Goal: Task Accomplishment & Management: Complete application form

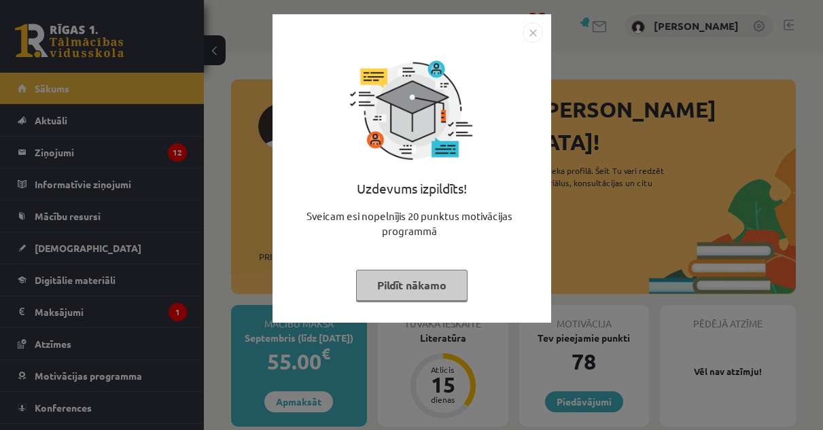
click at [536, 36] on img "Close" at bounding box center [533, 32] width 20 height 20
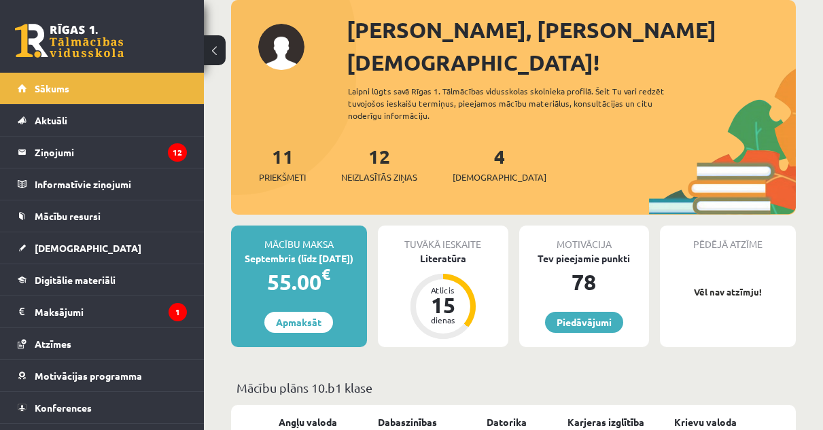
scroll to position [80, 0]
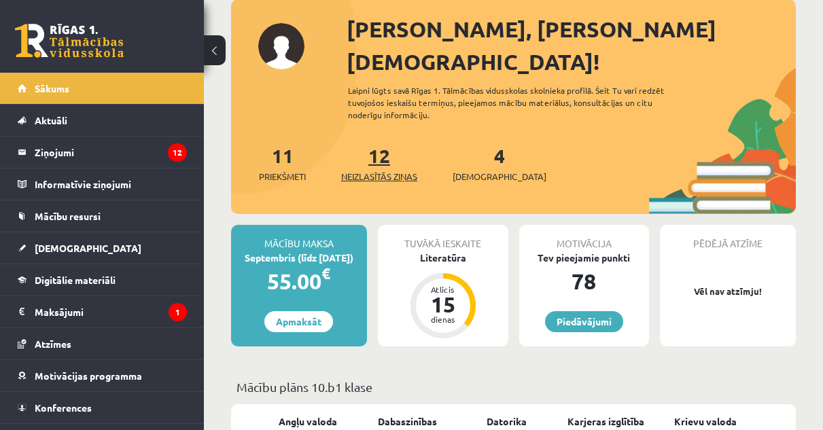
click at [388, 143] on link "12 Neizlasītās ziņas" at bounding box center [379, 163] width 76 height 40
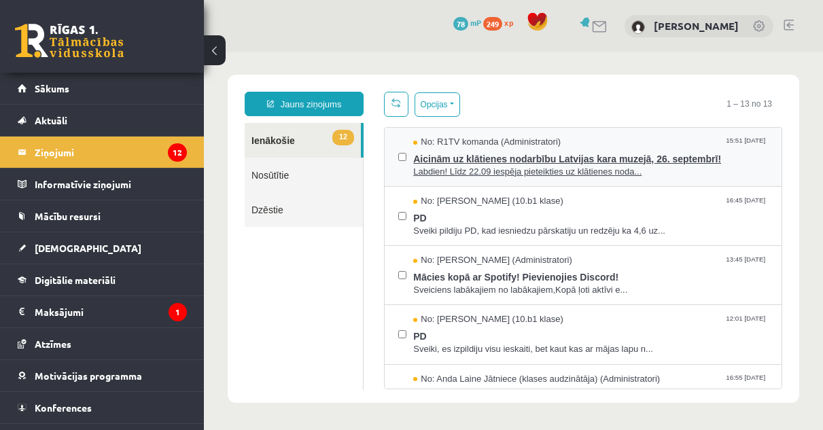
click at [529, 154] on span "Aicinām uz klātienes nodarbību Latvijas kara muzejā, 26. septembrī!" at bounding box center [590, 157] width 355 height 17
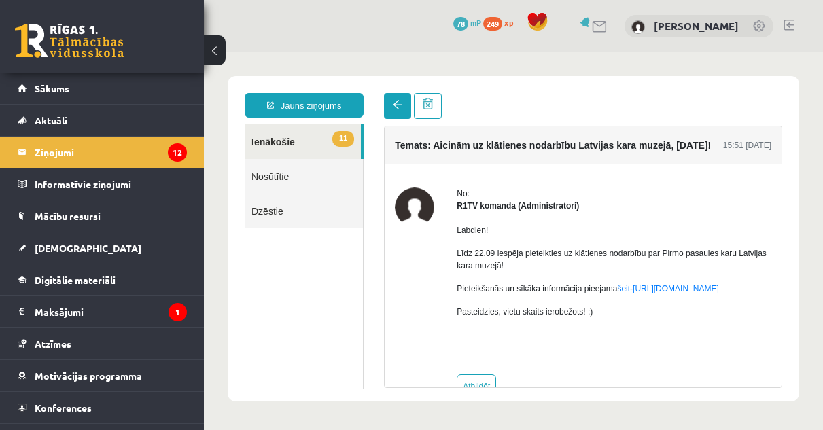
click at [390, 111] on link at bounding box center [397, 106] width 27 height 26
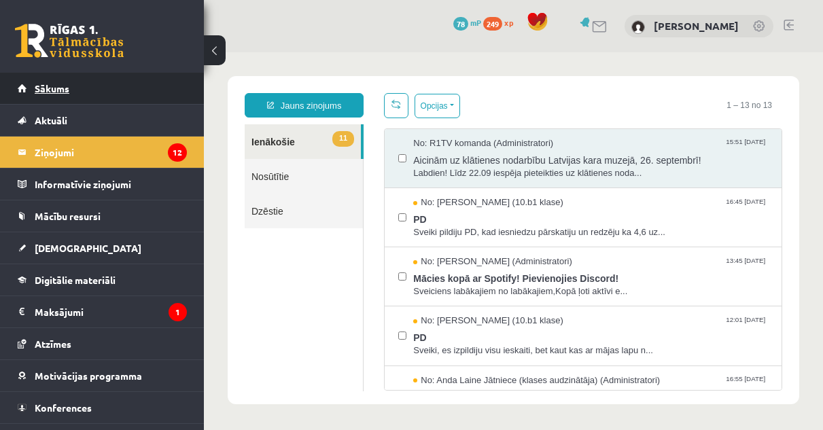
click at [96, 90] on link "Sākums" at bounding box center [102, 88] width 169 height 31
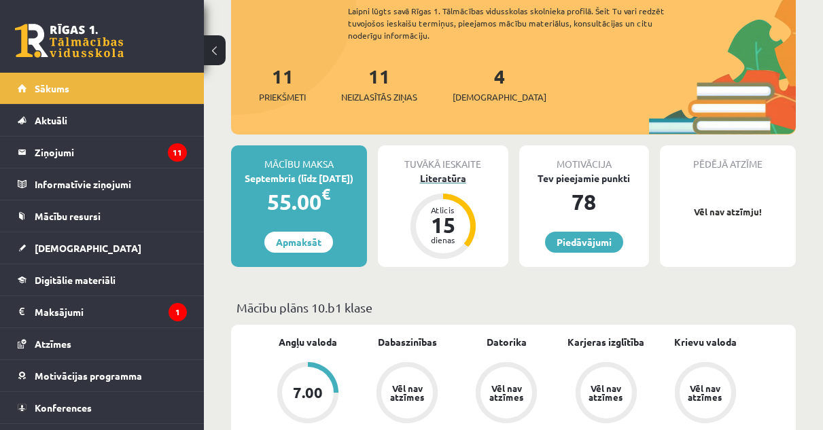
scroll to position [162, 0]
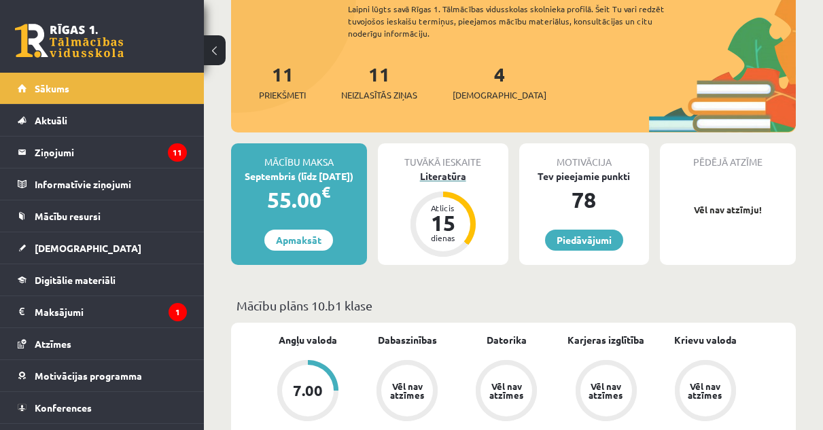
click at [459, 212] on div "15" at bounding box center [443, 223] width 41 height 22
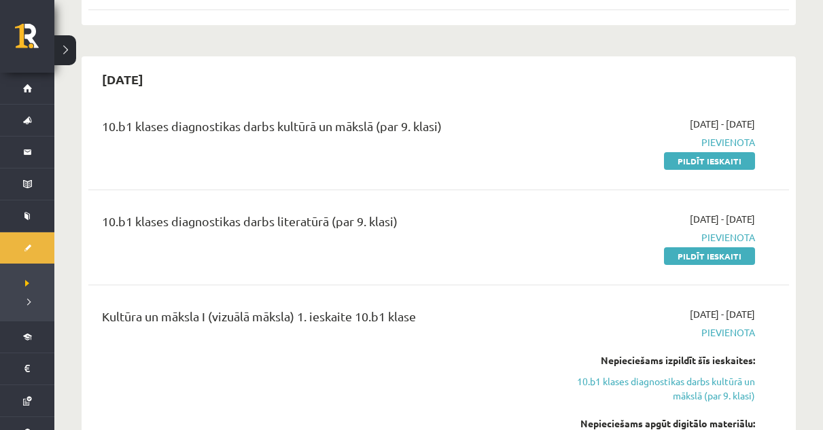
scroll to position [623, 0]
click at [688, 157] on link "Pildīt ieskaiti" at bounding box center [709, 162] width 91 height 18
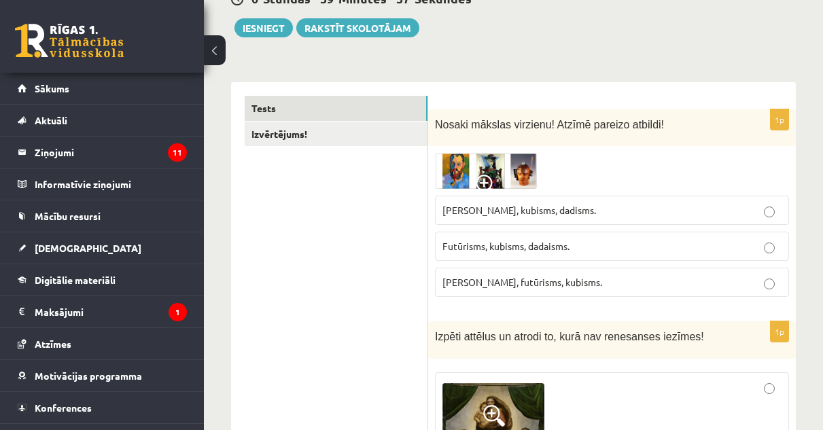
scroll to position [154, 0]
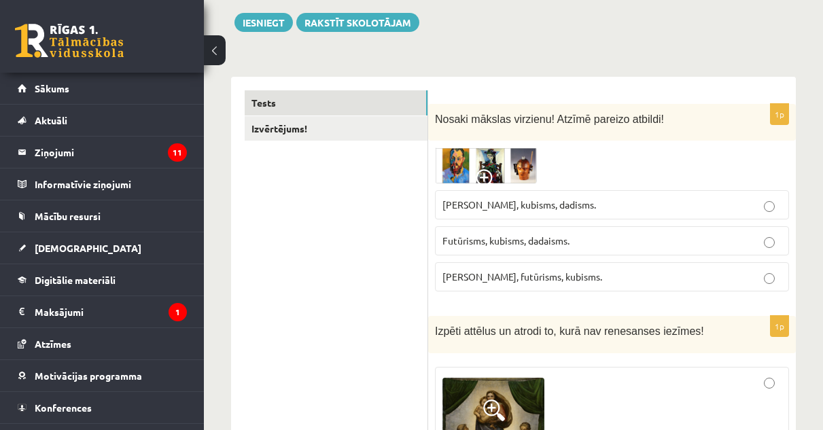
click at [488, 164] on img at bounding box center [486, 165] width 102 height 36
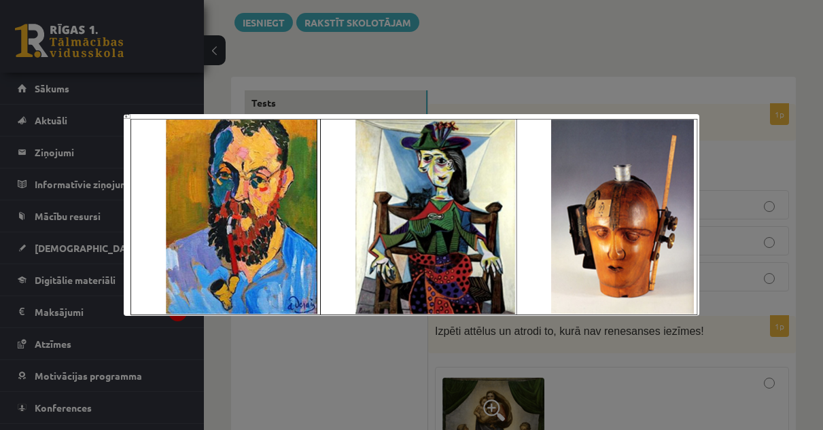
click at [565, 84] on div at bounding box center [411, 215] width 823 height 430
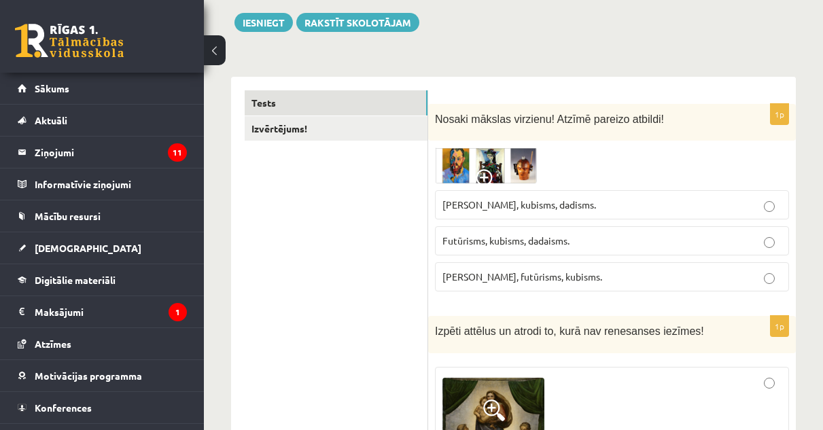
click at [514, 277] on span "Fovisms, futūrisms, kubisms." at bounding box center [522, 276] width 160 height 12
click at [527, 164] on img at bounding box center [486, 165] width 102 height 36
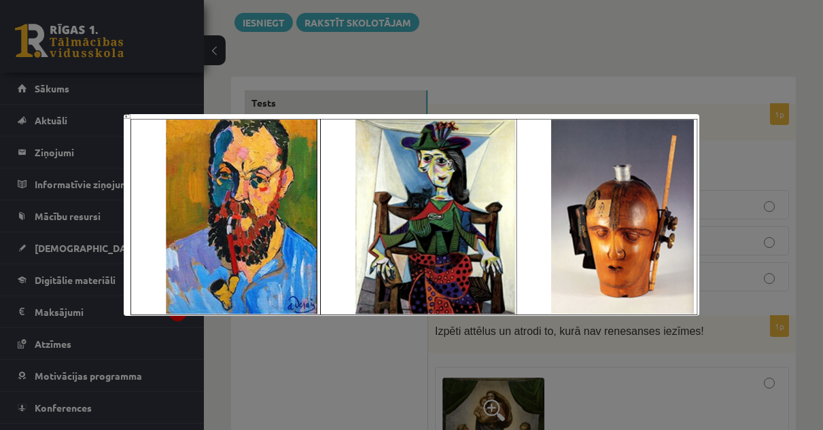
click at [576, 46] on div at bounding box center [411, 215] width 823 height 430
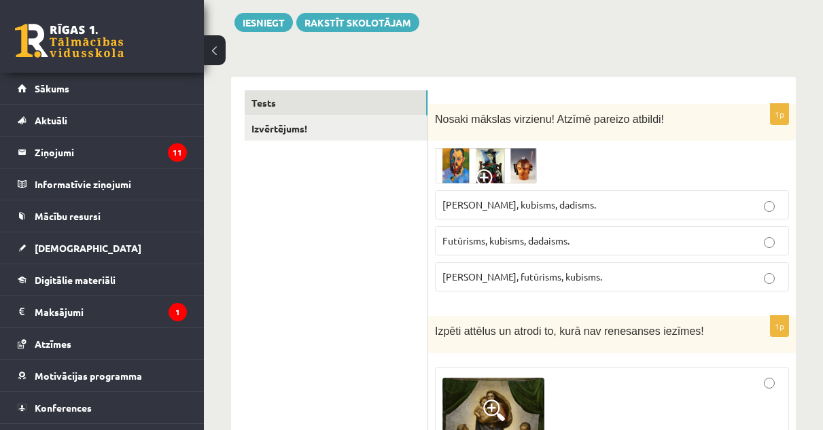
click at [509, 240] on span "Futūrisms, kubisms, dadaisms." at bounding box center [505, 240] width 127 height 12
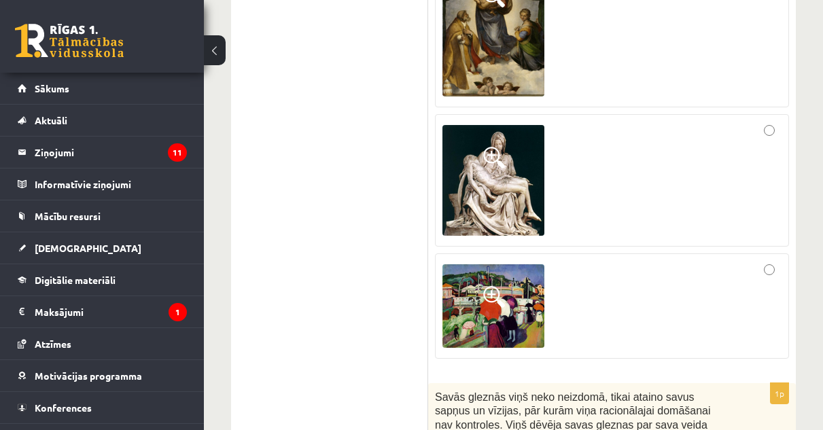
scroll to position [571, 0]
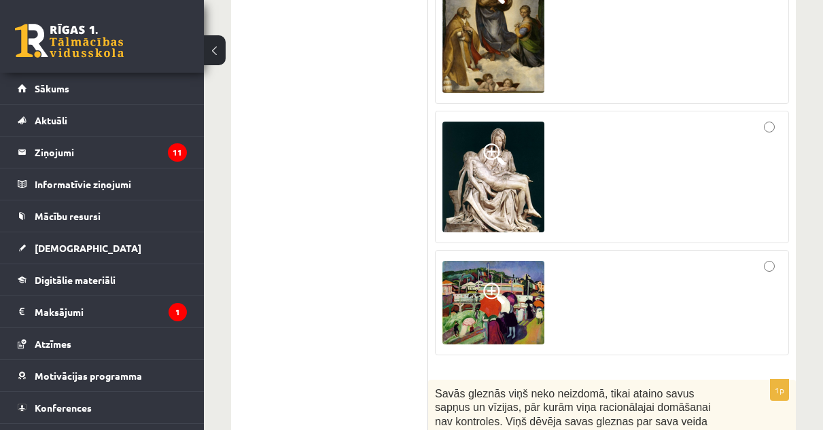
click at [668, 287] on div at bounding box center [611, 303] width 339 height 90
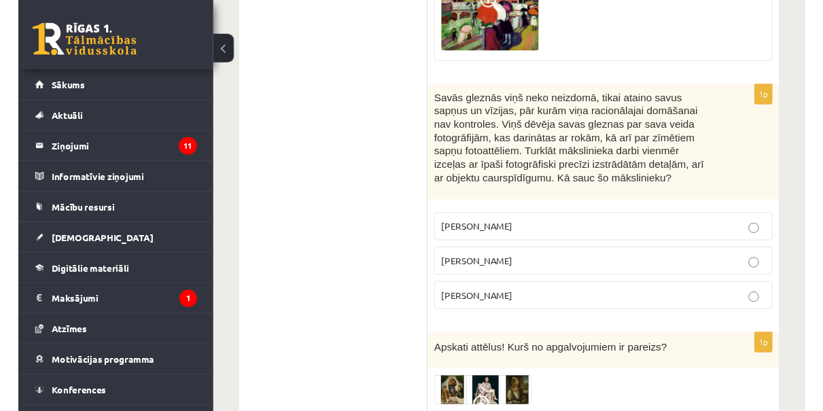
scroll to position [871, 0]
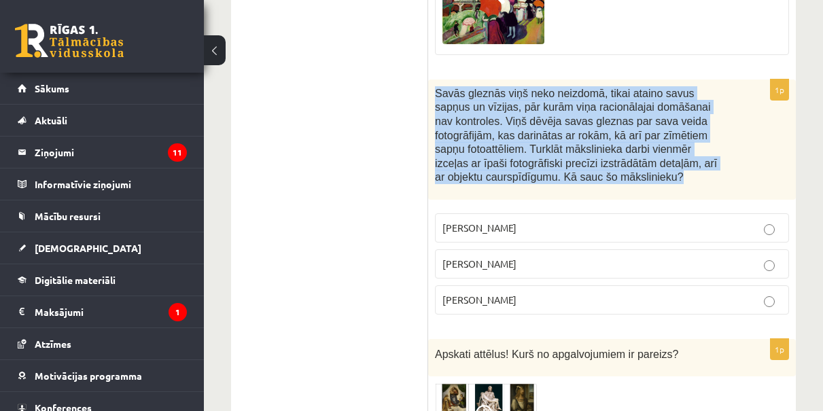
drag, startPoint x: 434, startPoint y: 88, endPoint x: 646, endPoint y: 194, distance: 237.1
click at [646, 195] on div "Savās gleznās viņš neko neizdomā, tikai ataino savus sapņus un vīzijas, pār kur…" at bounding box center [612, 140] width 368 height 120
copy span "Savās gleznās viņš neko neizdomā, tikai ataino savus sapņus un vīzijas, pār kur…"
click at [511, 267] on p "Salvadors Dalī" at bounding box center [611, 264] width 339 height 14
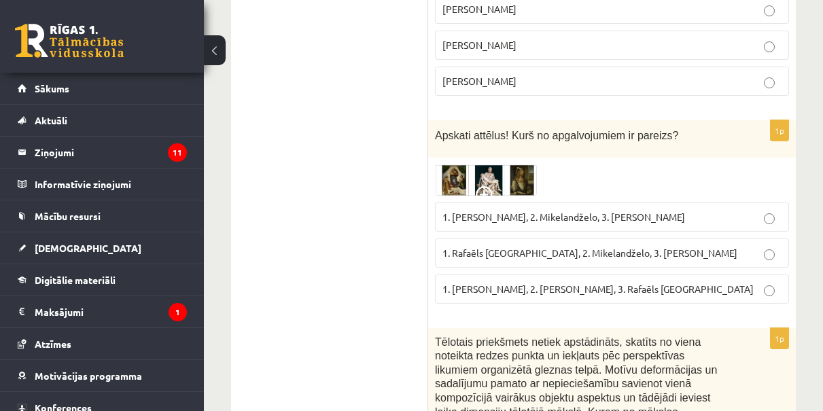
scroll to position [1091, 0]
click at [452, 169] on img at bounding box center [486, 179] width 102 height 31
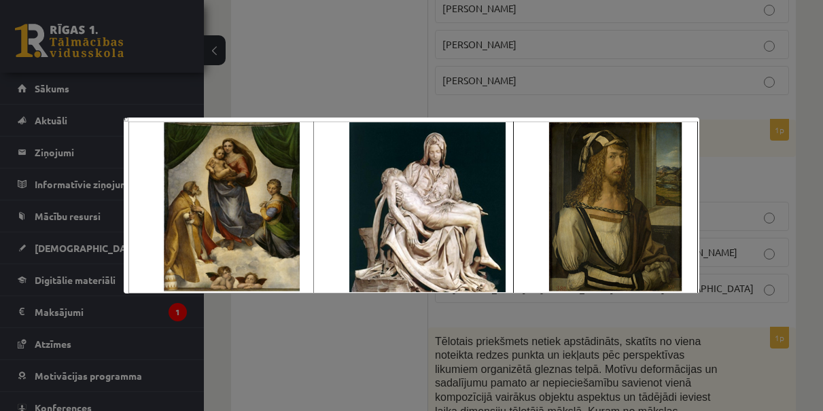
click at [384, 57] on div at bounding box center [411, 205] width 823 height 411
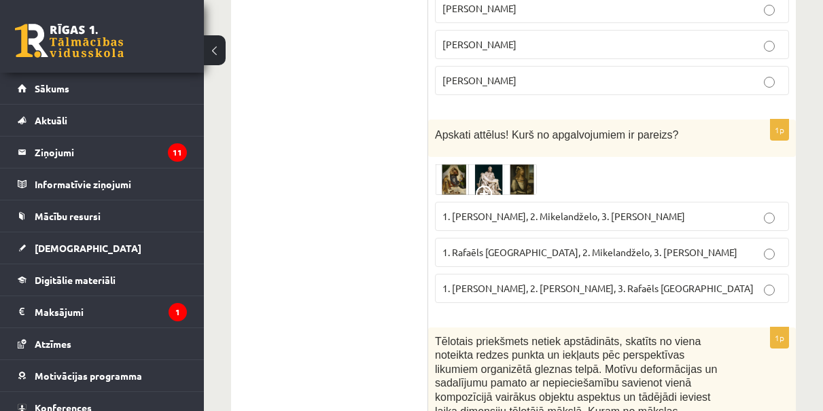
click at [527, 263] on label "1. Rafaēls Sancio da Urbīno, 2. Mikelandželo, 3. Albrehts Dīrers" at bounding box center [612, 252] width 354 height 29
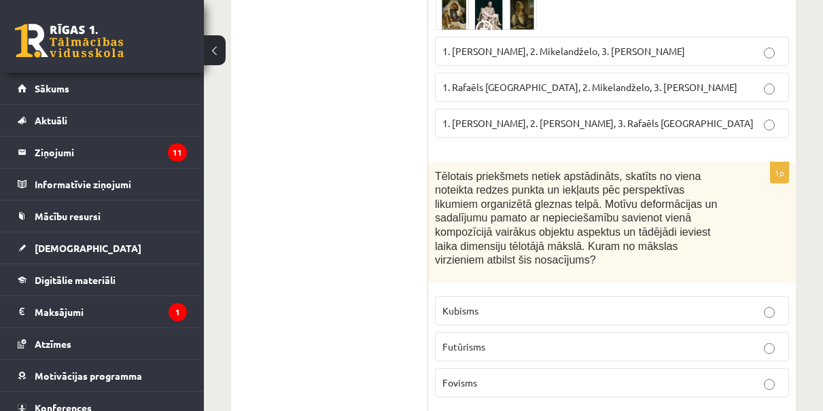
scroll to position [1257, 0]
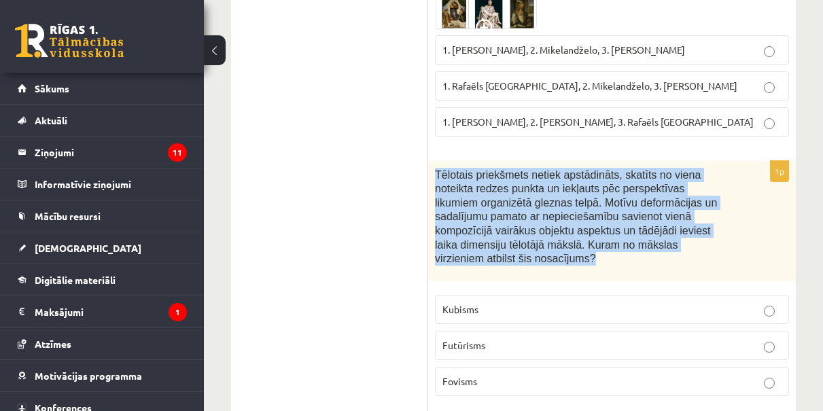
drag, startPoint x: 437, startPoint y: 170, endPoint x: 594, endPoint y: 259, distance: 180.5
click at [595, 260] on div "Tēlotais priekšmets netiek apstādināts, skatīts no viena noteikta redzes punkta…" at bounding box center [612, 221] width 368 height 120
copy span "Tēlotais priekšmets netiek apstādināts, skatīts no viena noteikta redzes punkta…"
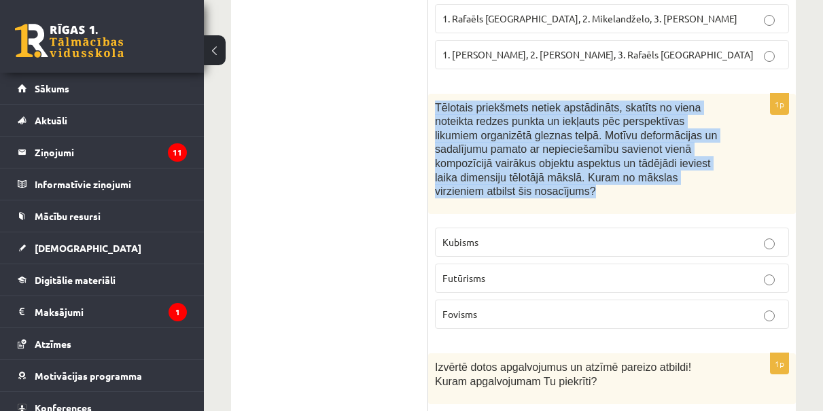
scroll to position [1330, 0]
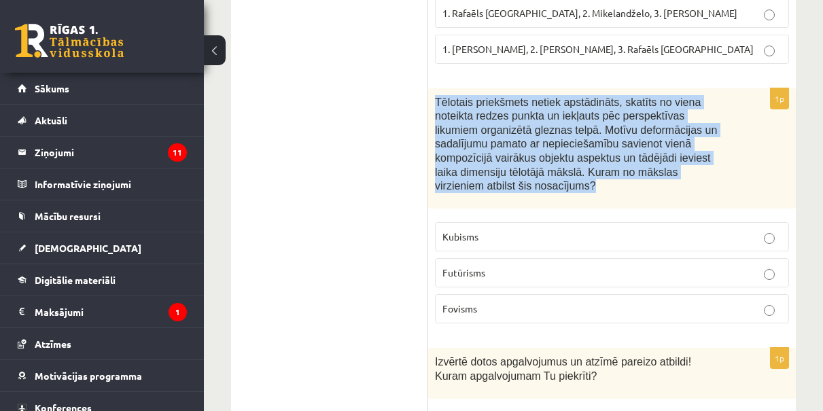
click at [490, 234] on p "Kubisms" at bounding box center [611, 237] width 339 height 14
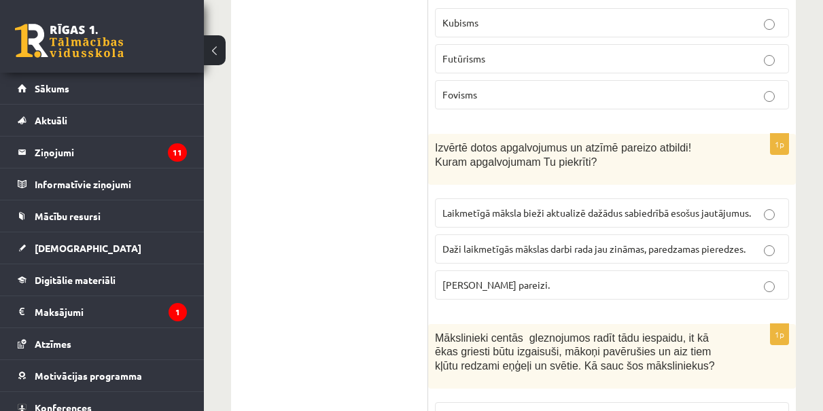
scroll to position [1545, 0]
click at [546, 207] on span "Laikmetīgā māksla bieži aktualizē dažādus sabiedrībā esošus jautājumus." at bounding box center [596, 212] width 309 height 12
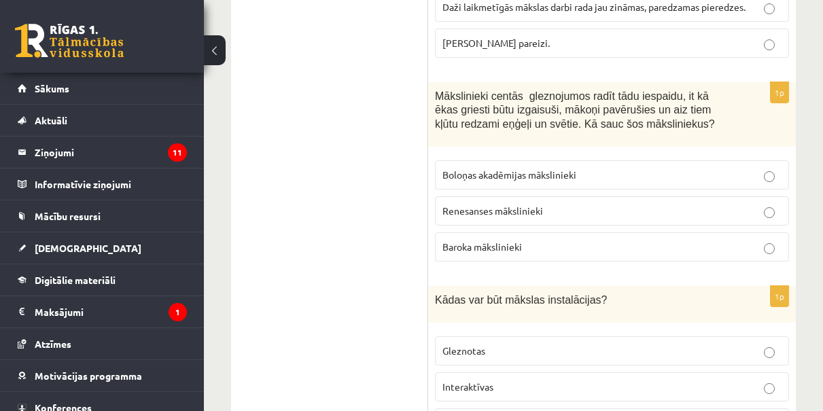
scroll to position [1787, 0]
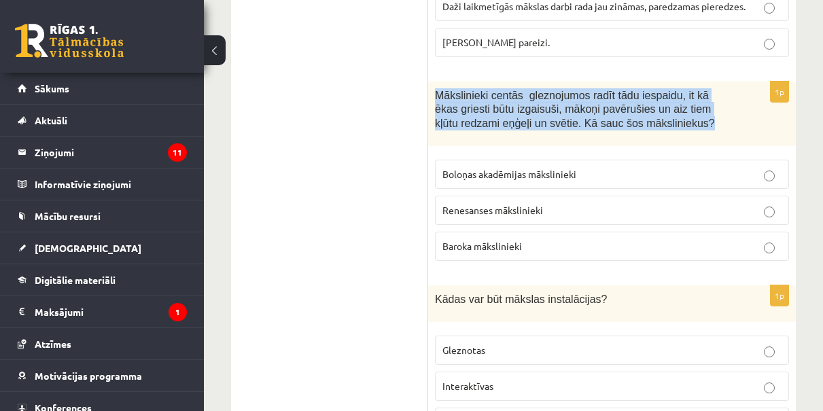
drag, startPoint x: 436, startPoint y: 88, endPoint x: 536, endPoint y: 135, distance: 109.7
click at [536, 136] on div "Mākslinieki centās gleznojumos radīt tādu iespaidu, it kā ēkas griesti būtu izg…" at bounding box center [612, 114] width 368 height 65
copy span "Mākslinieki centās gleznojumos radīt tādu iespaidu, it kā ēkas griesti būtu izg…"
click at [484, 248] on label "Baroka mākslinieki" at bounding box center [612, 246] width 354 height 29
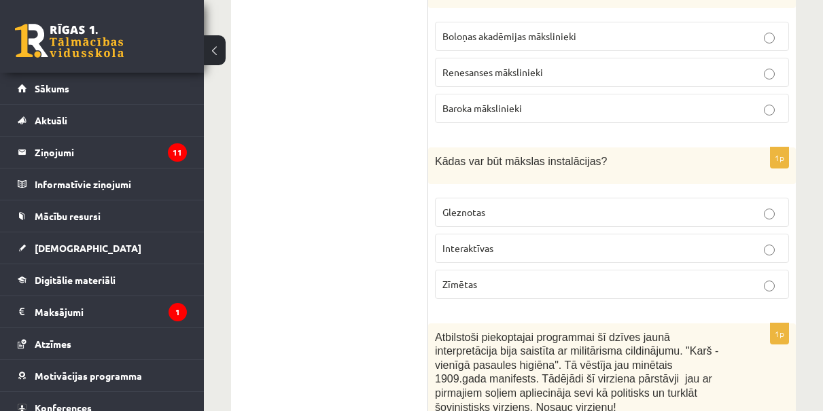
scroll to position [1931, 0]
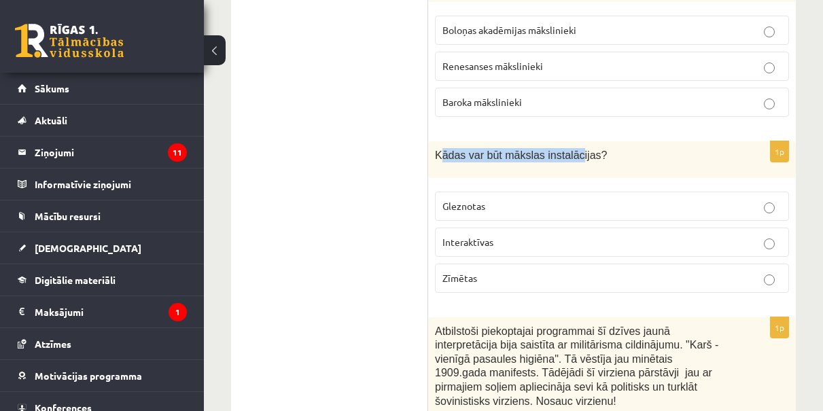
drag, startPoint x: 441, startPoint y: 145, endPoint x: 574, endPoint y: 152, distance: 133.4
click at [580, 152] on span "Kādas var būt mākslas instalācijas?" at bounding box center [521, 156] width 172 height 12
click at [433, 166] on div "Kādas var būt mākslas instalācijas?" at bounding box center [612, 159] width 368 height 37
drag, startPoint x: 435, startPoint y: 146, endPoint x: 606, endPoint y: 140, distance: 171.4
click at [606, 150] on span "Kādas var būt mākslas instalācijas?" at bounding box center [521, 156] width 172 height 12
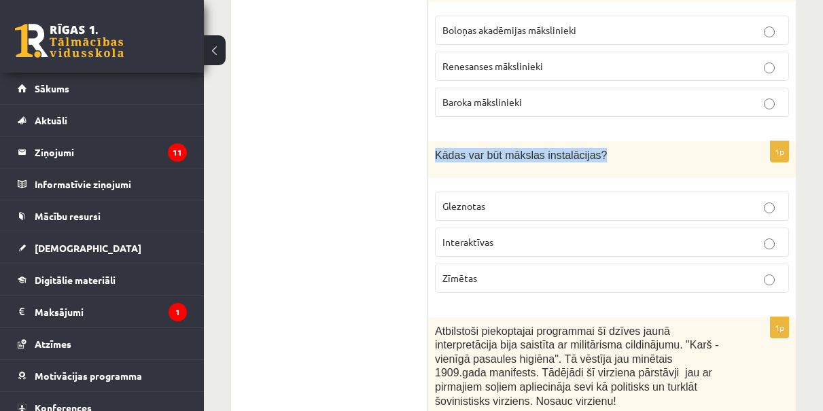
copy span "Kādas var būt mākslas instalācijas?"
click at [511, 237] on p "Interaktīvas" at bounding box center [611, 242] width 339 height 14
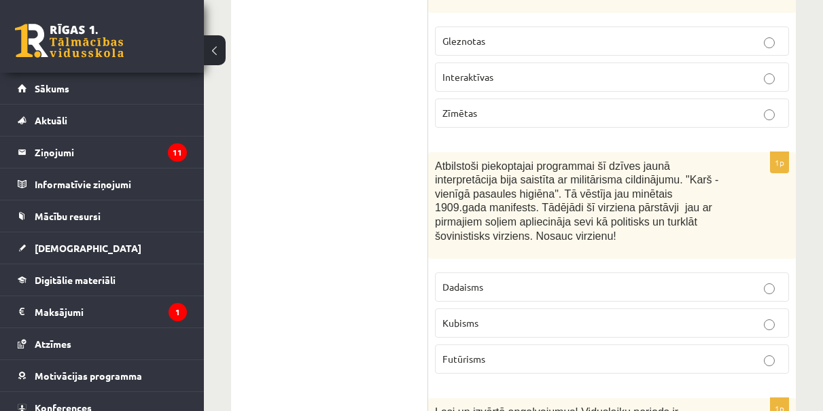
scroll to position [2099, 0]
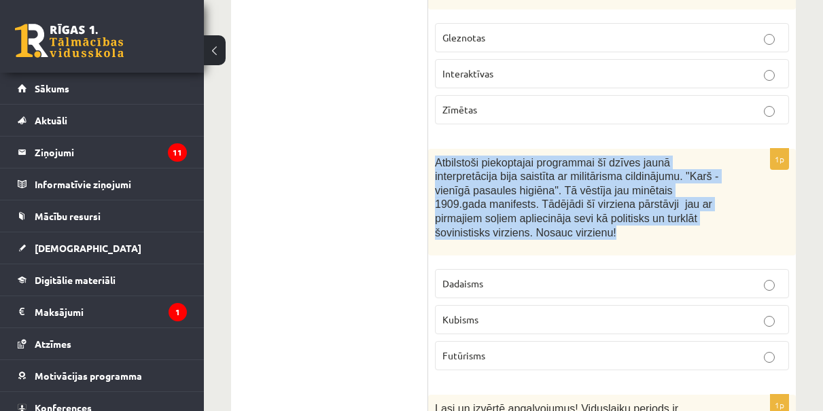
drag, startPoint x: 435, startPoint y: 152, endPoint x: 597, endPoint y: 246, distance: 187.6
click at [597, 246] on div "1p Atbilstoši piekoptajai programmai šī dzīves jaunā interpretācija bija saistī…" at bounding box center [612, 265] width 368 height 232
click at [433, 149] on div "Atbilstoši piekoptajai programmai šī dzīves jaunā interpretācija bija saistīta …" at bounding box center [612, 202] width 368 height 107
drag, startPoint x: 433, startPoint y: 146, endPoint x: 584, endPoint y: 359, distance: 260.8
click at [584, 360] on div "1p Atbilstoši piekoptajai programmai šī dzīves jaunā interpretācija bija saistī…" at bounding box center [612, 265] width 368 height 232
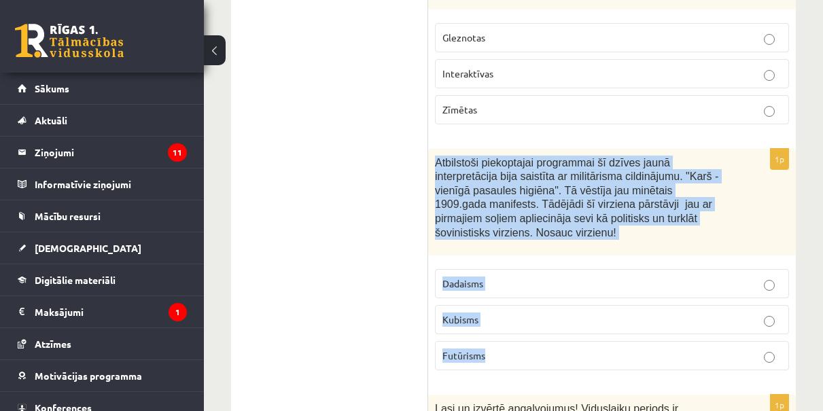
copy div "Atbilstoši piekoptajai programmai šī dzīves jaunā interpretācija bija saistīta …"
click at [451, 349] on span "Futūrisms" at bounding box center [463, 355] width 43 height 12
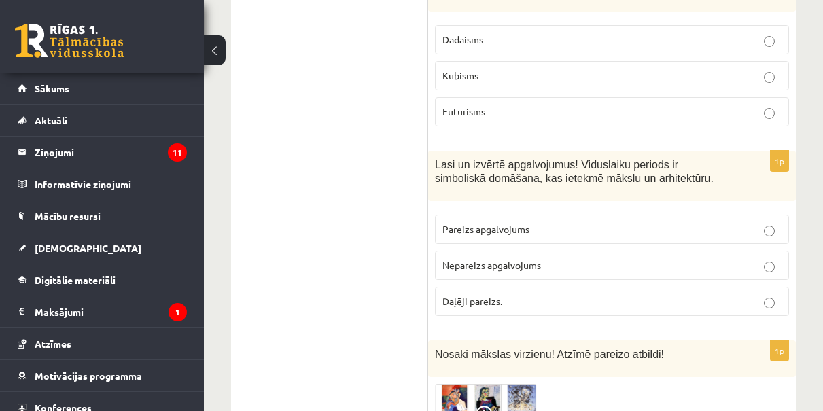
scroll to position [2351, 0]
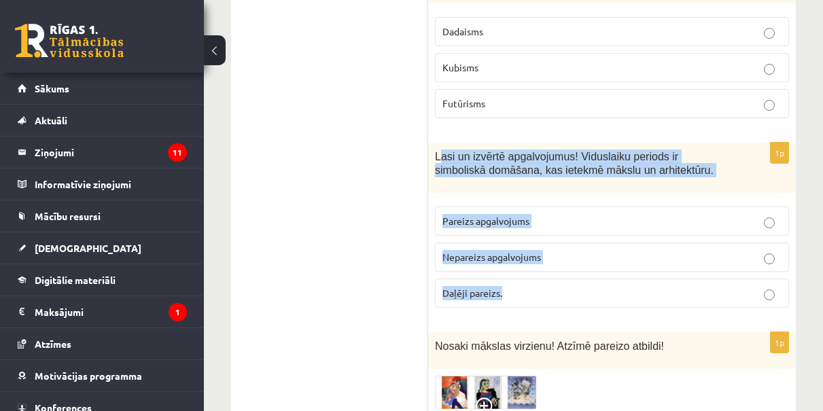
drag, startPoint x: 442, startPoint y: 145, endPoint x: 540, endPoint y: 277, distance: 165.1
click at [543, 281] on div "1p Lasi un izvērtē apgalvojumus! Viduslaiku periods ir simboliskā domāšana, kas…" at bounding box center [612, 231] width 368 height 177
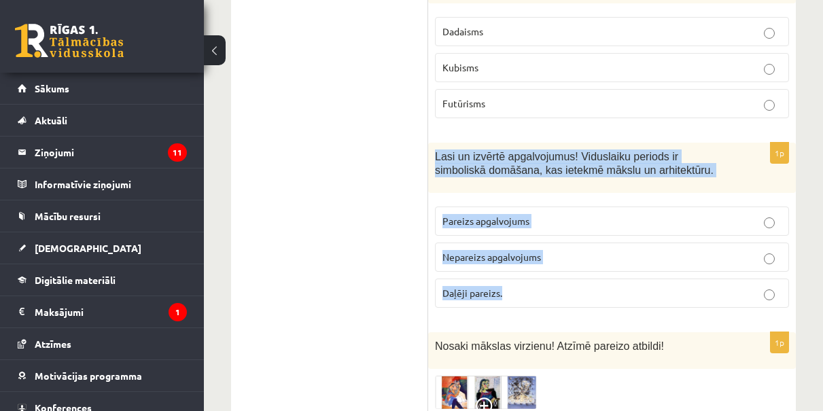
drag, startPoint x: 432, startPoint y: 143, endPoint x: 536, endPoint y: 281, distance: 172.2
click at [536, 281] on div "1p Lasi un izvērtē apgalvojumus! Viduslaiku periods ir simboliskā domāšana, kas…" at bounding box center [612, 231] width 368 height 177
copy div "Lasi un izvērtē apgalvojumus! Viduslaiku periods ir simboliskā domāšana, kas ie…"
click at [531, 297] on fieldset "Pareizs apgalvojums Nepareizs apgalvojums Daļēji pareizs." at bounding box center [612, 256] width 354 height 112
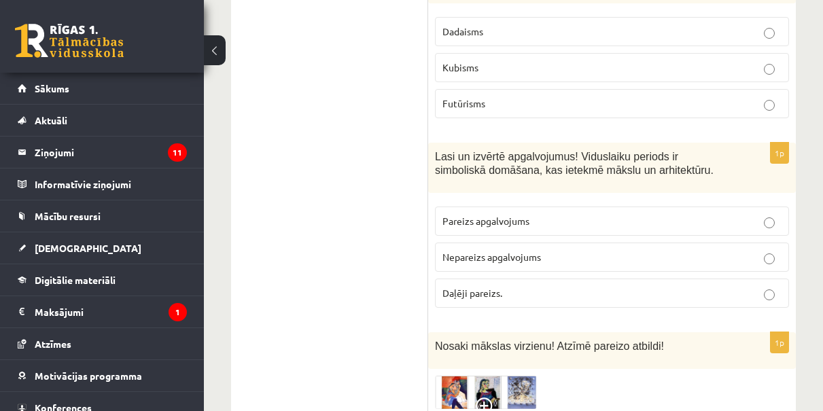
click at [539, 214] on p "Pareizs apgalvojums" at bounding box center [611, 221] width 339 height 14
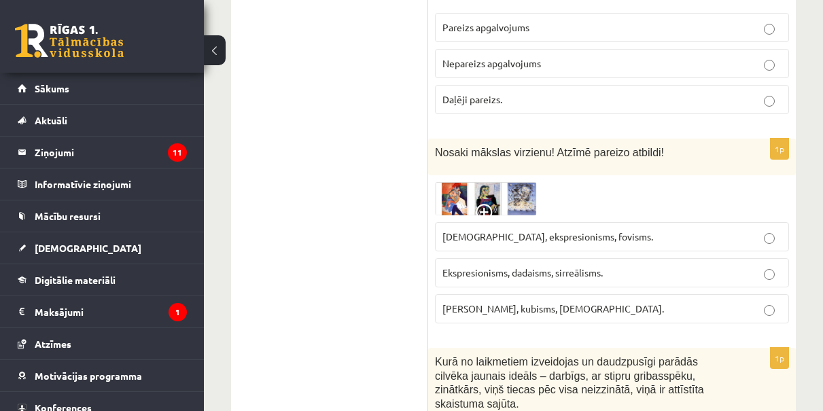
scroll to position [2547, 0]
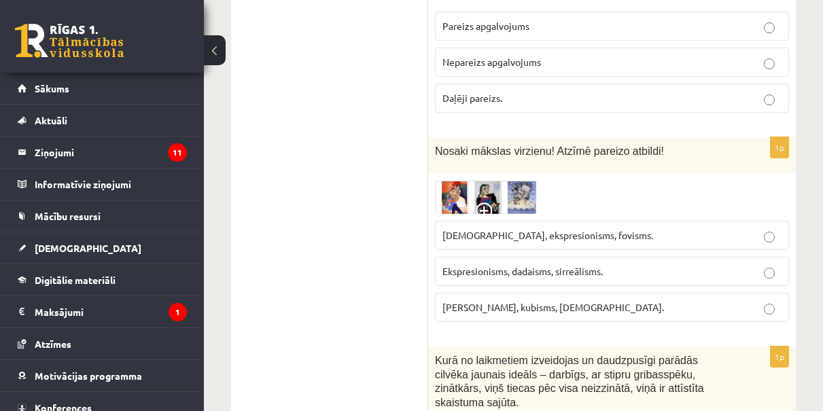
click at [483, 186] on img at bounding box center [486, 197] width 102 height 33
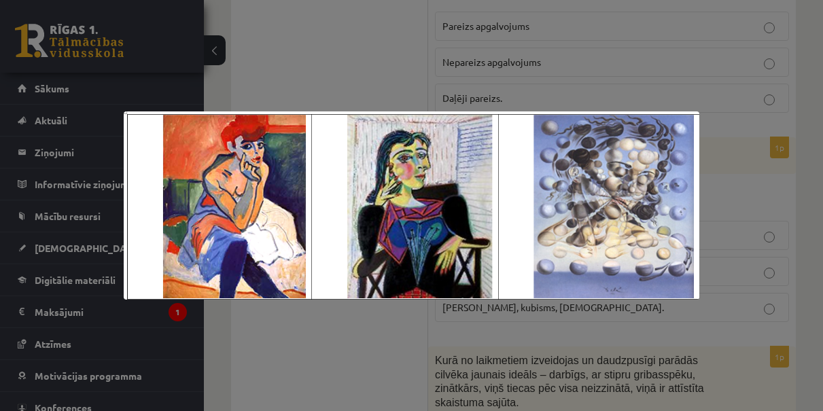
click at [409, 73] on div at bounding box center [411, 205] width 823 height 411
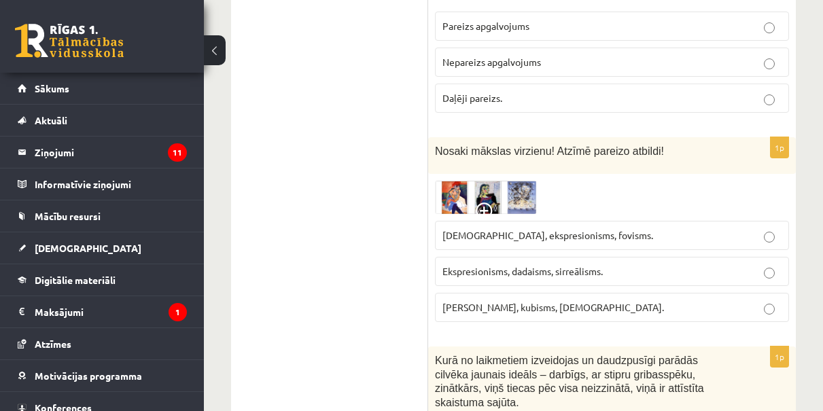
click at [494, 188] on img at bounding box center [486, 197] width 102 height 33
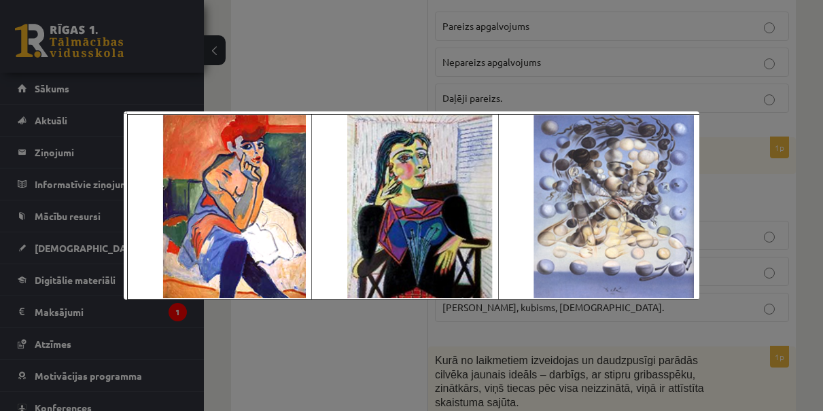
click at [506, 91] on div at bounding box center [411, 205] width 823 height 411
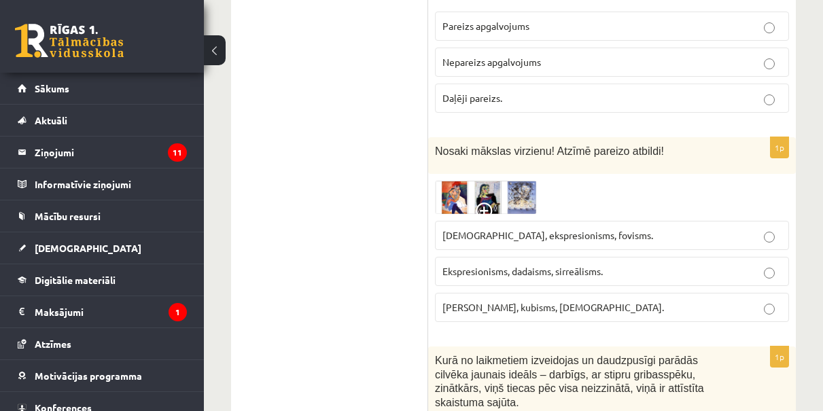
click at [505, 196] on img at bounding box center [486, 197] width 102 height 33
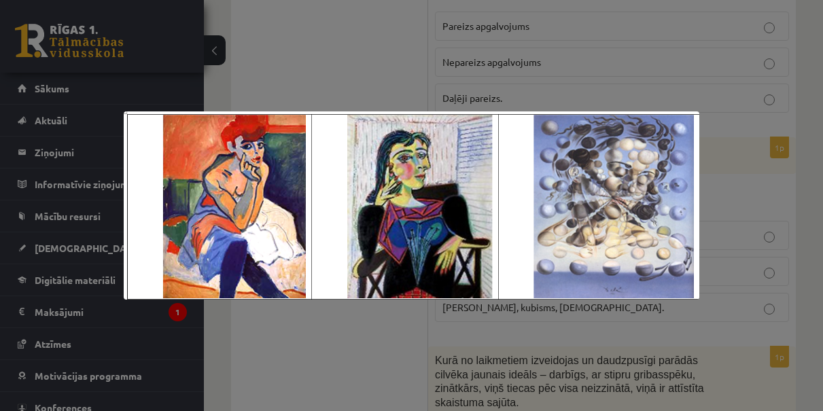
click at [491, 67] on div at bounding box center [411, 205] width 823 height 411
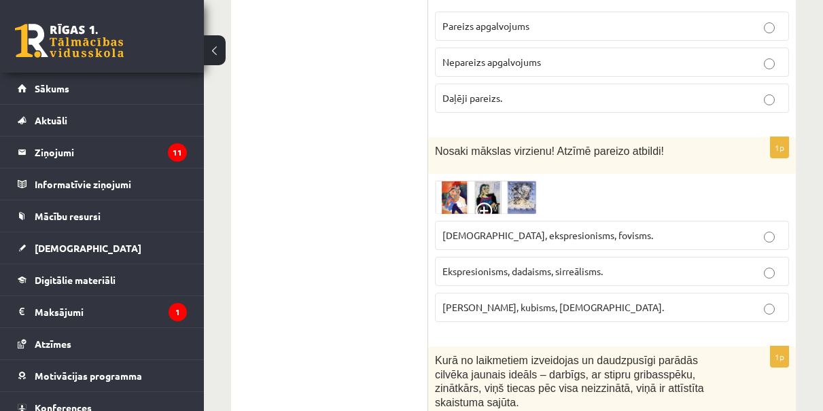
click at [478, 188] on img at bounding box center [486, 197] width 102 height 33
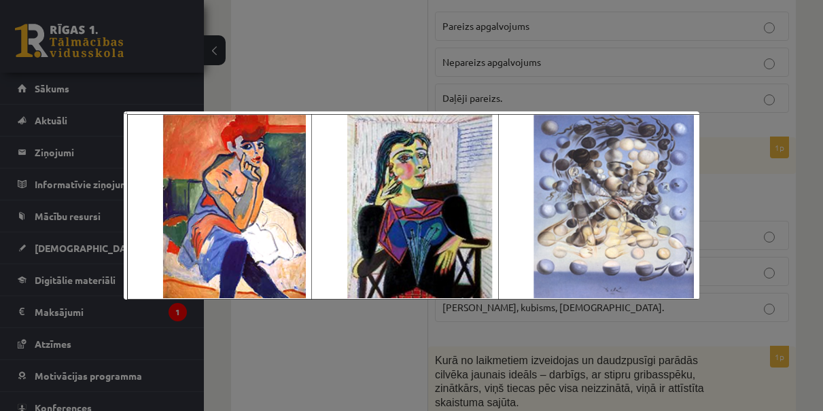
click at [462, 73] on div at bounding box center [411, 205] width 823 height 411
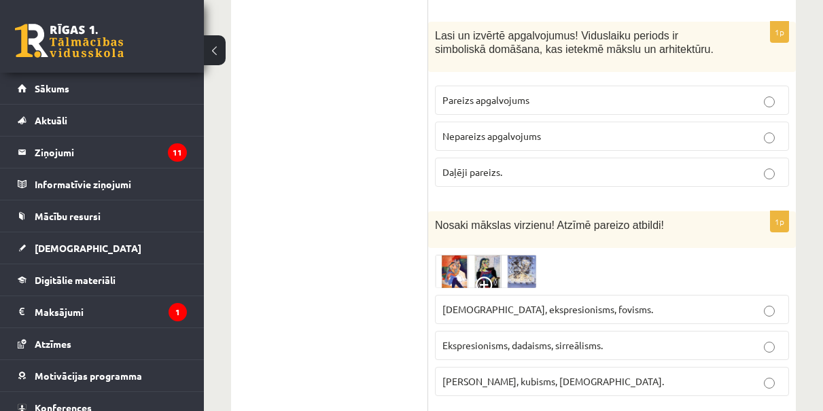
scroll to position [2458, 0]
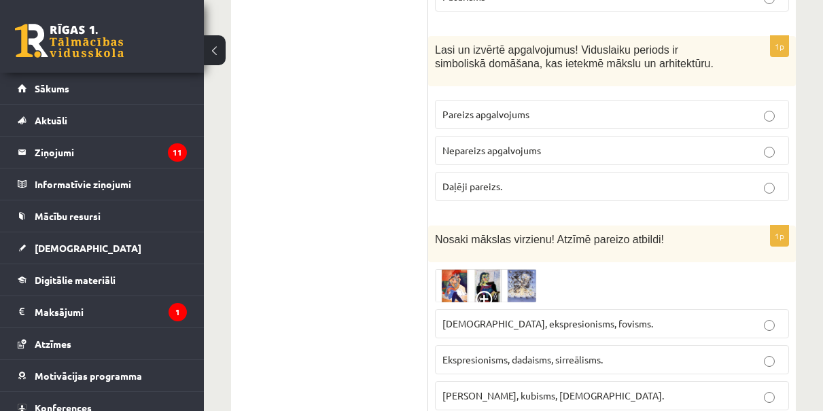
click at [495, 275] on img at bounding box center [486, 285] width 102 height 33
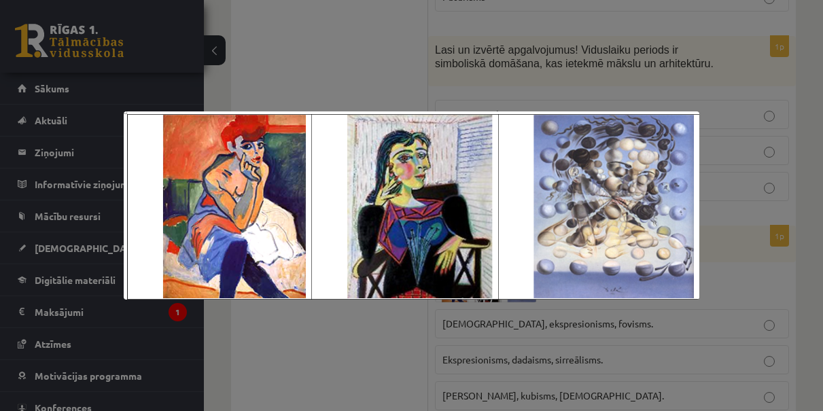
click at [717, 134] on div at bounding box center [411, 205] width 823 height 411
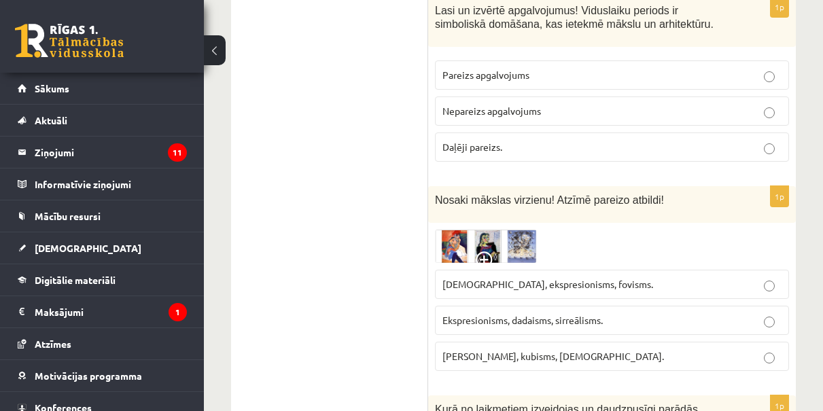
scroll to position [2513, 0]
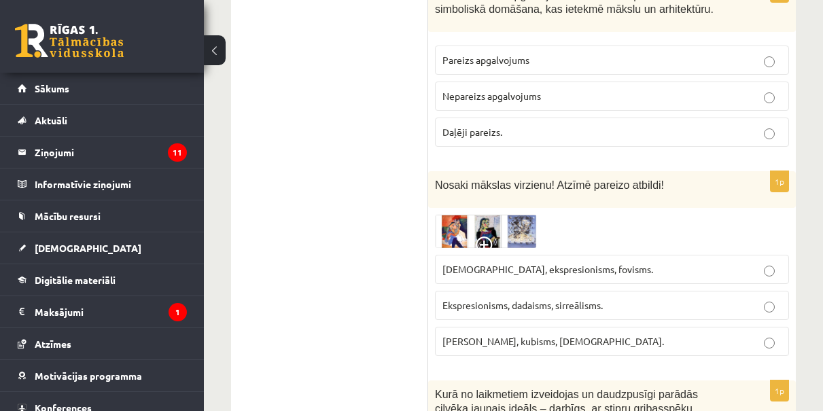
click at [484, 215] on img at bounding box center [486, 231] width 102 height 33
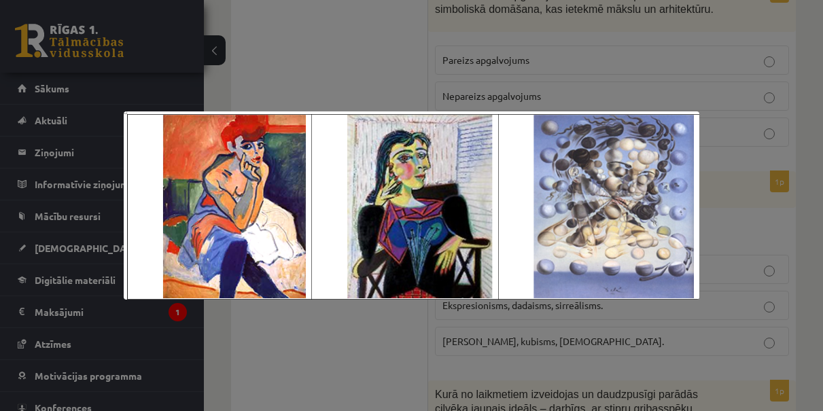
click at [731, 154] on div at bounding box center [411, 205] width 823 height 411
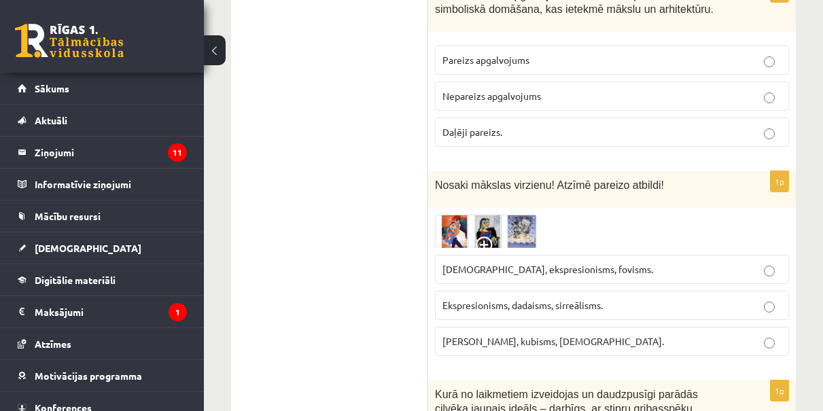
click at [488, 215] on img at bounding box center [486, 231] width 102 height 33
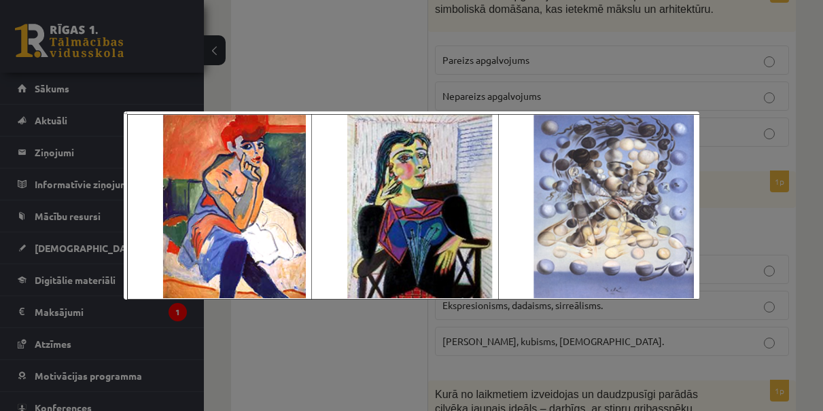
click at [705, 251] on div at bounding box center [411, 205] width 823 height 411
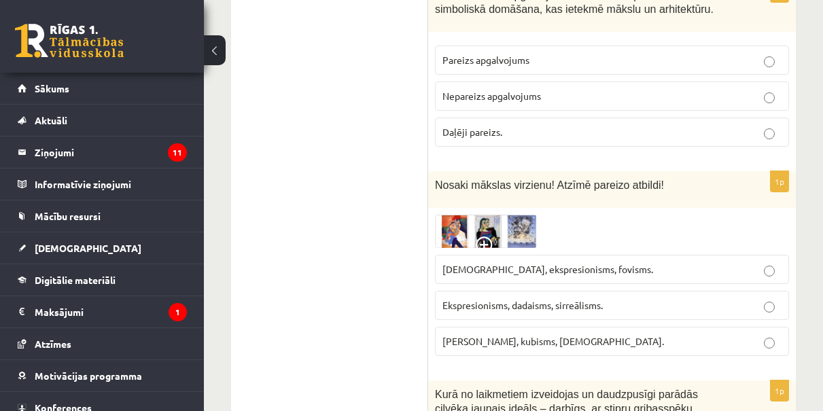
click at [557, 299] on span "Ekspresionisms, dadaisms, sirreālisms." at bounding box center [522, 305] width 160 height 12
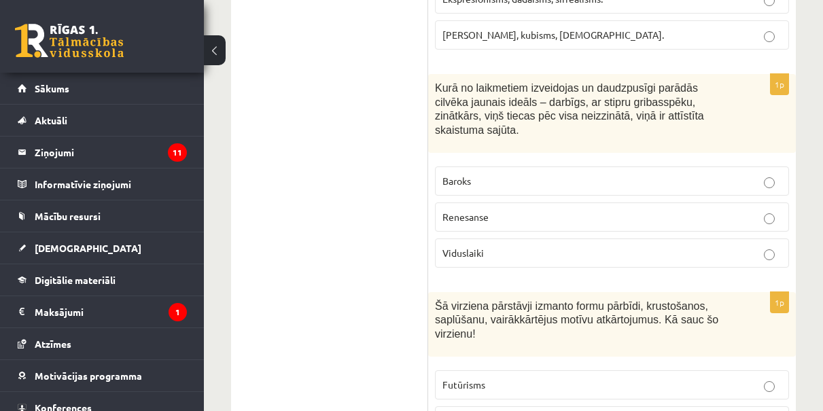
scroll to position [2817, 0]
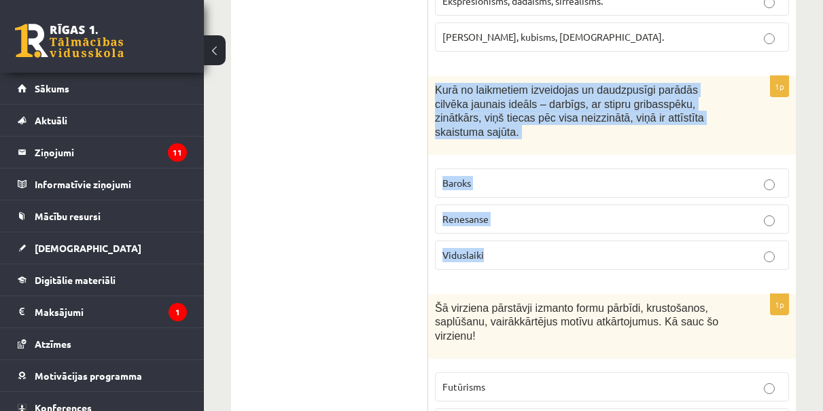
drag, startPoint x: 437, startPoint y: 74, endPoint x: 575, endPoint y: 254, distance: 226.9
click at [575, 256] on div "1p Kurā no laikmetiem izveidojas un daudzpusīgi parādās cilvēka jaunais ideāls …" at bounding box center [612, 178] width 368 height 205
copy div "Kurā no laikmetiem izveidojas un daudzpusīgi parādās cilvēka jaunais ideāls – d…"
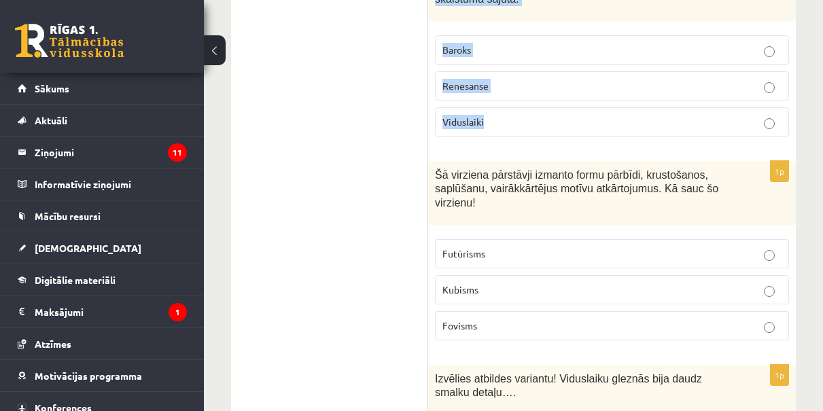
scroll to position [2901, 0]
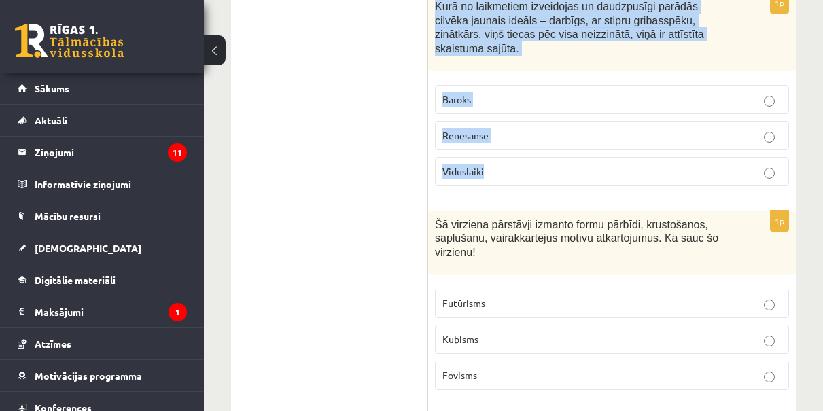
click at [528, 128] on p "Renesanse" at bounding box center [611, 135] width 339 height 14
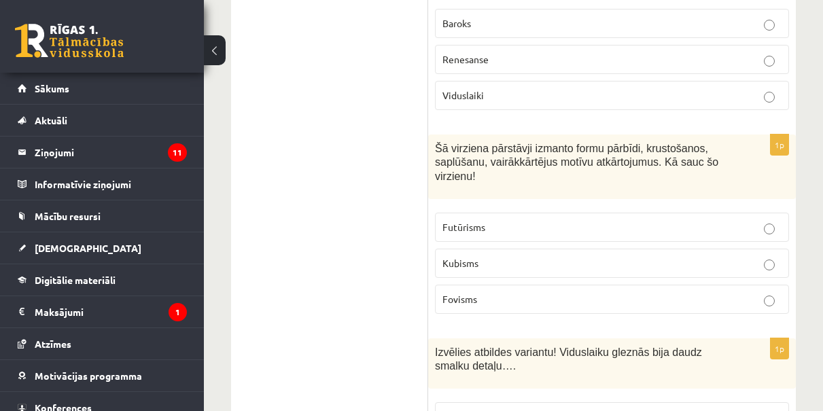
scroll to position [2978, 0]
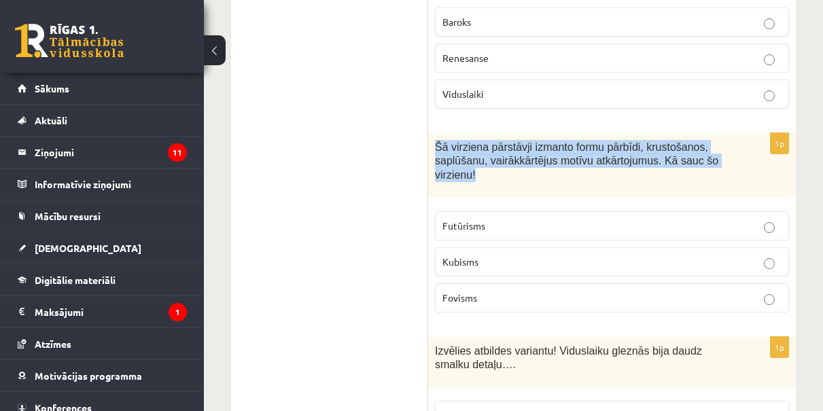
drag, startPoint x: 437, startPoint y: 126, endPoint x: 494, endPoint y: 188, distance: 84.7
click at [494, 188] on div "1p Šā virziena pārstāvji izmanto formu pārbīdi, krustošanos, saplūšanu, vairākk…" at bounding box center [612, 228] width 368 height 190
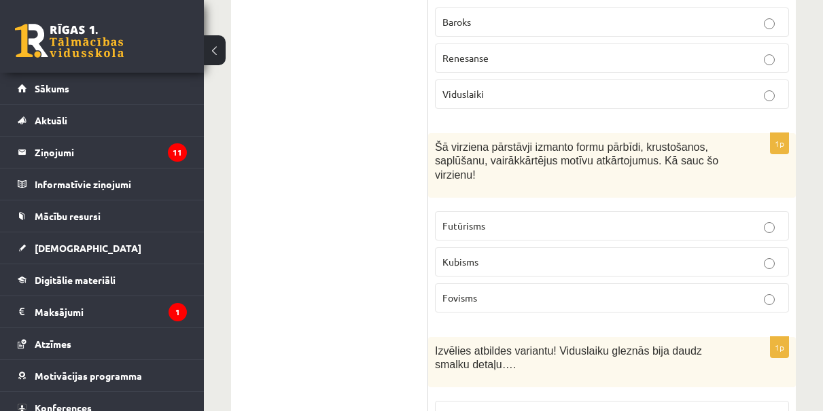
click at [494, 186] on div "1p Šā virziena pārstāvji izmanto formu pārbīdi, krustošanos, saplūšanu, vairākk…" at bounding box center [612, 228] width 368 height 190
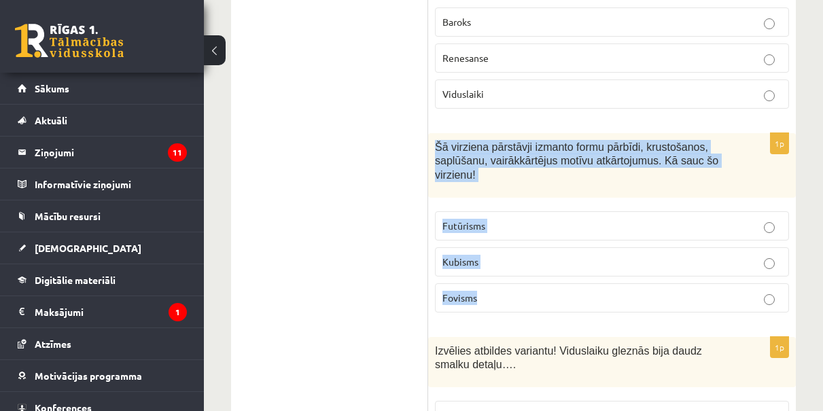
drag, startPoint x: 435, startPoint y: 133, endPoint x: 512, endPoint y: 284, distance: 169.6
click at [512, 284] on div "1p Šā virziena pārstāvji izmanto formu pārbīdi, krustošanos, saplūšanu, vairākk…" at bounding box center [612, 228] width 368 height 190
copy div "Šā virziena pārstāvji izmanto formu pārbīdi, krustošanos, saplūšanu, vairākkārt…"
click at [545, 256] on label "Kubisms" at bounding box center [612, 261] width 354 height 29
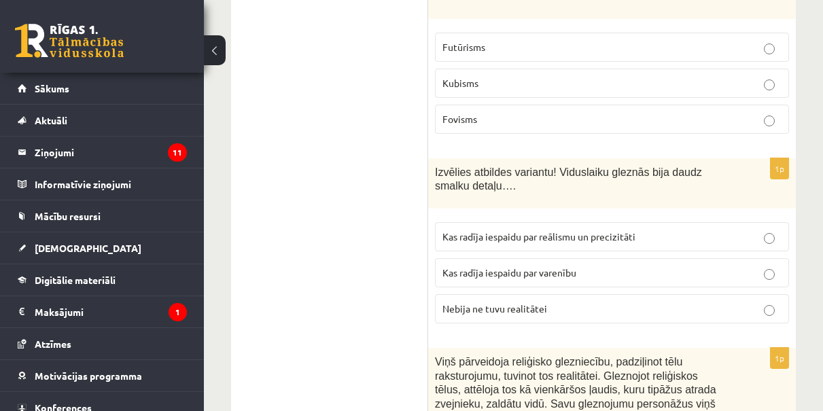
scroll to position [3157, 0]
click at [511, 230] on span "Kas radīja iespaidu par reālismu un precizitāti" at bounding box center [538, 236] width 193 height 12
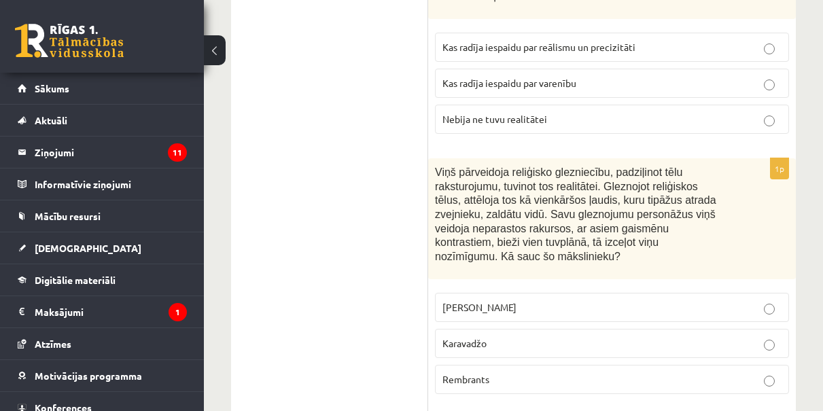
scroll to position [3346, 0]
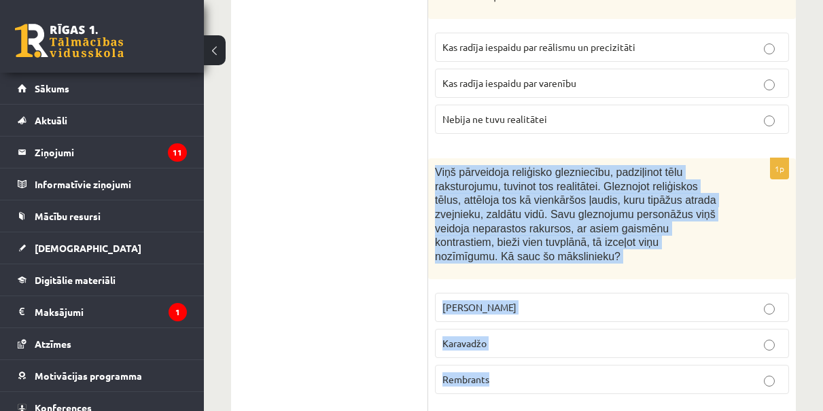
drag, startPoint x: 436, startPoint y: 152, endPoint x: 579, endPoint y: 362, distance: 253.9
click at [579, 362] on div "1p Viņš pārveidoja reliģisko glezniecību, padziļinot tēlu raksturojumu, tuvinot…" at bounding box center [612, 281] width 368 height 246
copy div "Viņš pārveidoja reliģisko glezniecību, padziļinot tēlu raksturojumu, tuvinot to…"
click at [485, 337] on span "Karavadžo" at bounding box center [464, 343] width 44 height 12
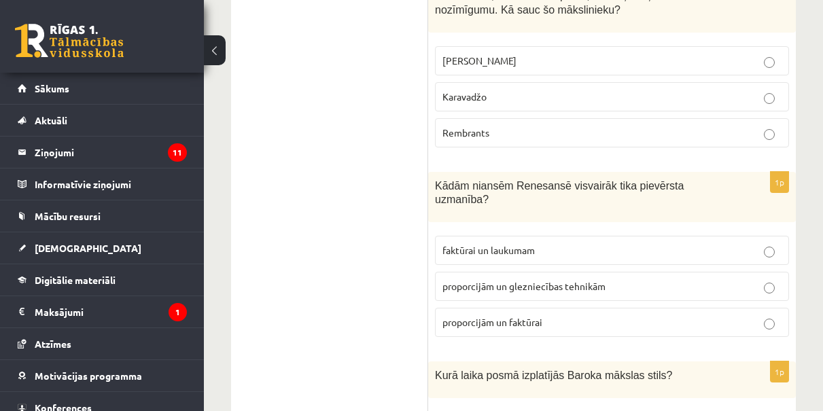
scroll to position [3596, 0]
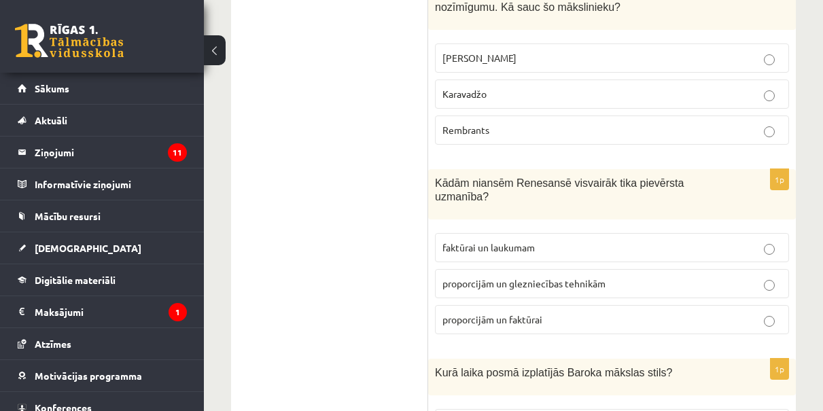
click at [519, 237] on label "faktūrai un laukumam" at bounding box center [612, 247] width 354 height 29
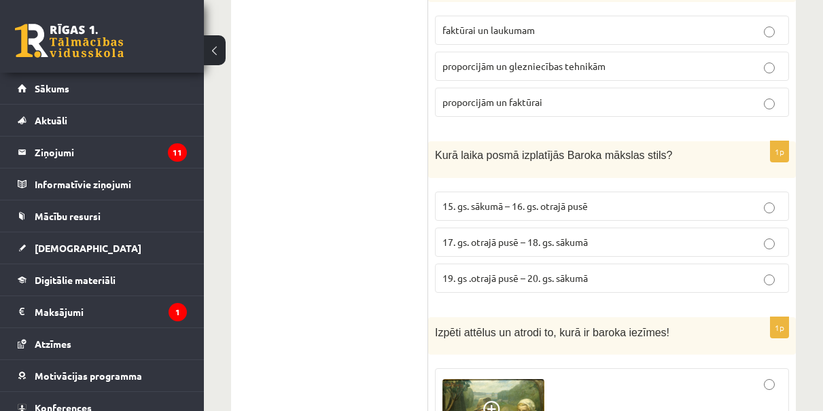
scroll to position [3815, 0]
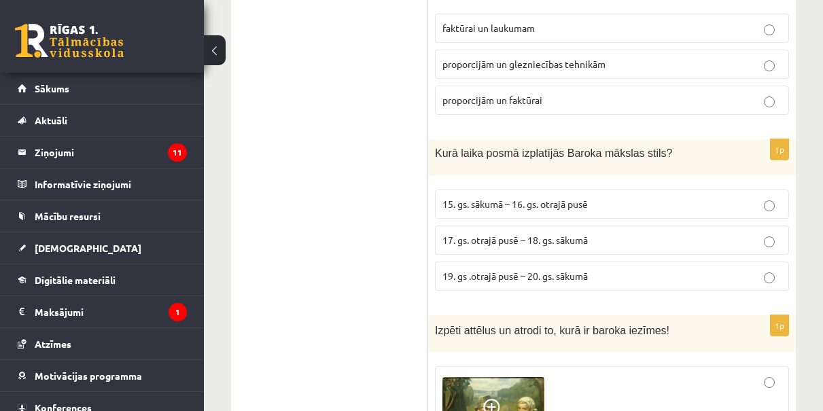
click at [496, 198] on span "15. gs. sākumā – 16. gs. otrajā pusē" at bounding box center [514, 204] width 145 height 12
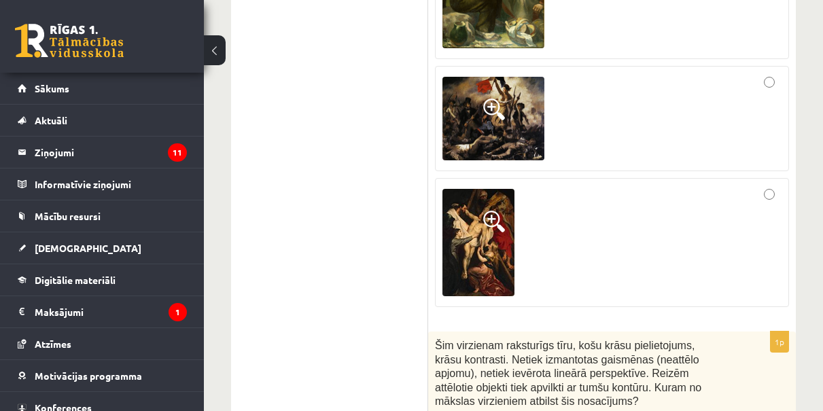
scroll to position [4271, 0]
click at [657, 243] on div at bounding box center [611, 242] width 339 height 114
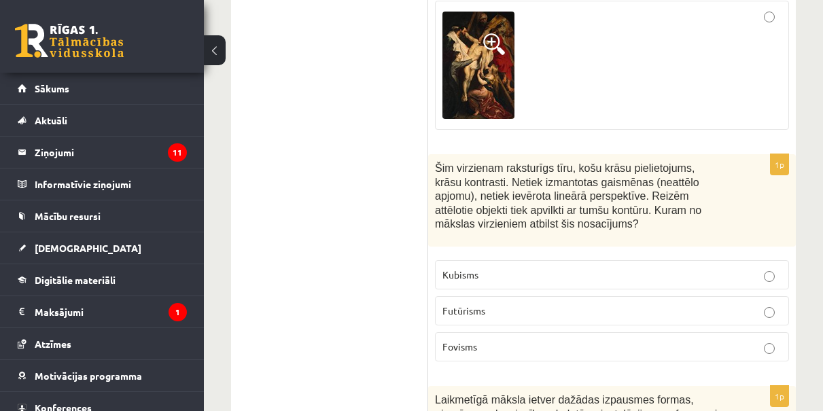
scroll to position [4449, 0]
click at [533, 267] on p "Kubisms" at bounding box center [611, 274] width 339 height 14
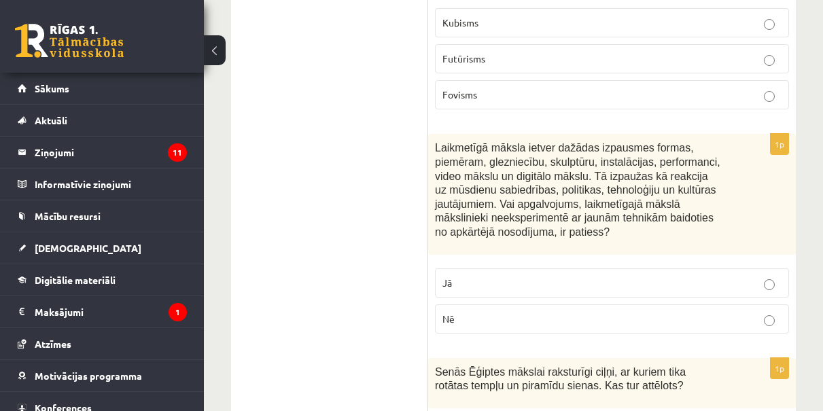
scroll to position [4714, 0]
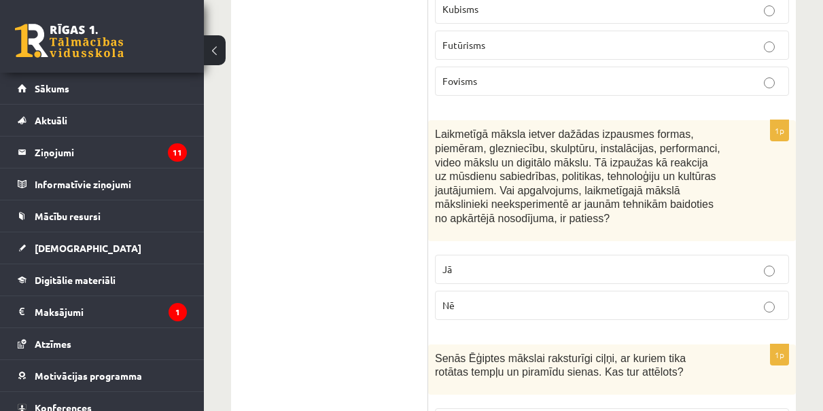
click at [544, 262] on p "Jā" at bounding box center [611, 269] width 339 height 14
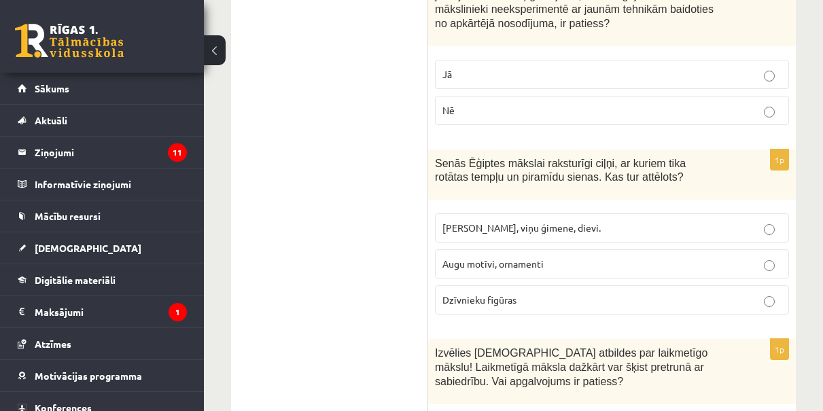
scroll to position [4910, 0]
click at [599, 220] on p "Faraoni, viņu ģimene, dievi." at bounding box center [611, 227] width 339 height 14
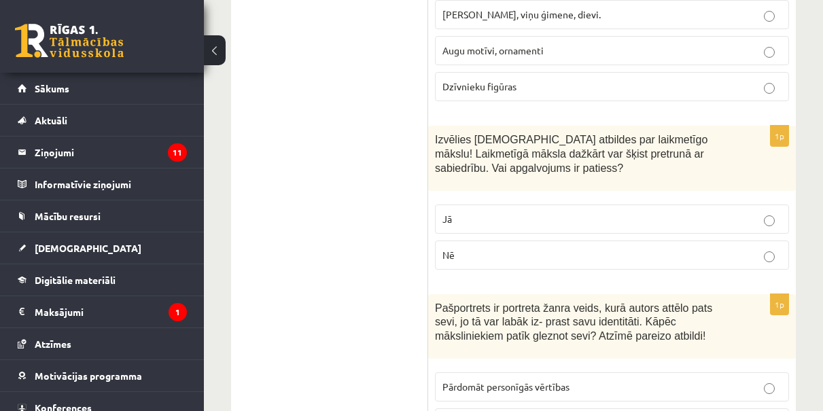
scroll to position [5126, 0]
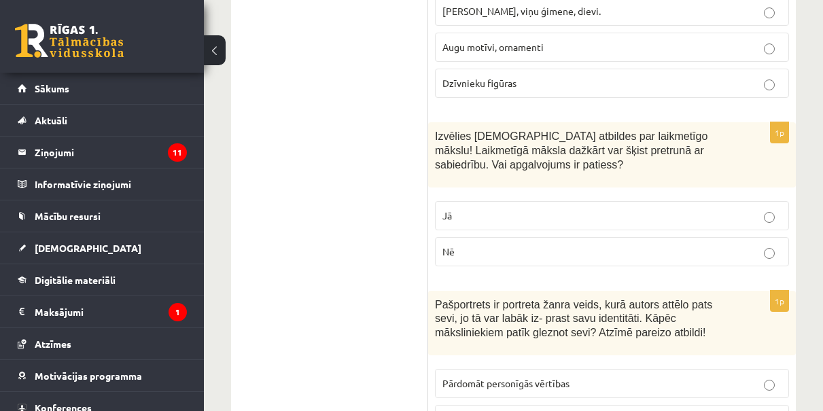
click at [592, 245] on p "Nē" at bounding box center [611, 252] width 339 height 14
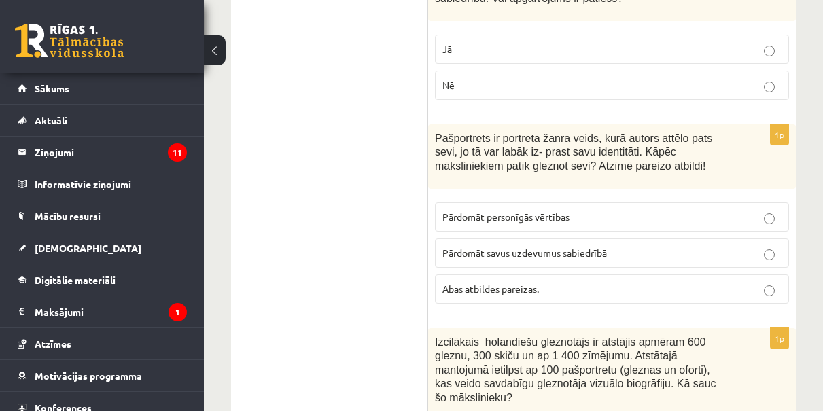
scroll to position [5299, 0]
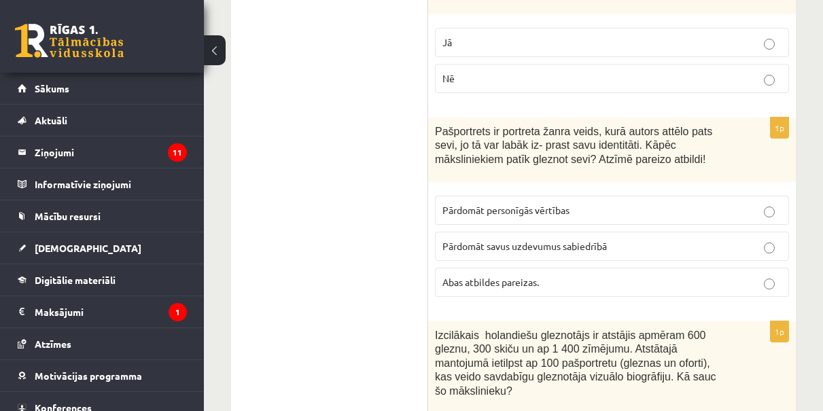
click at [578, 203] on p "Pārdomāt personīgās vērtības" at bounding box center [611, 210] width 339 height 14
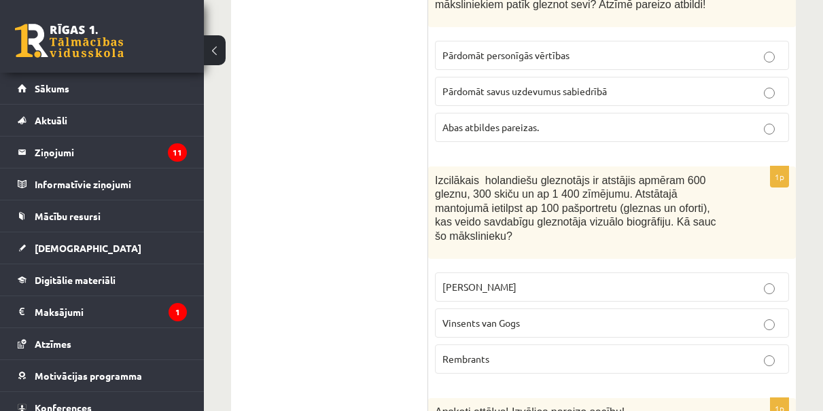
scroll to position [5456, 0]
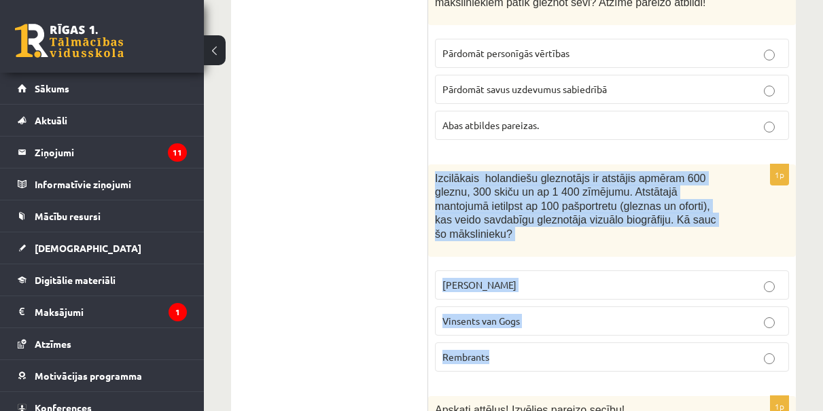
drag, startPoint x: 435, startPoint y: 154, endPoint x: 567, endPoint y: 332, distance: 222.1
click at [567, 332] on div "1p Izcilākais holandiešu gleznotājs ir atstājis apmēram 600 gleznu, 300 skiču u…" at bounding box center [612, 273] width 368 height 218
copy div "Izcilākais holandiešu gleznotājs ir atstājis apmēram 600 gleznu, 300 skiču un a…"
click at [480, 351] on span "Rembrants" at bounding box center [465, 357] width 47 height 12
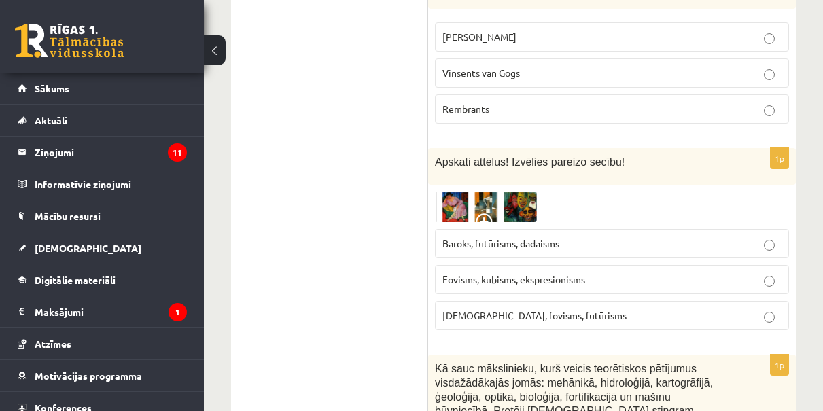
scroll to position [5705, 0]
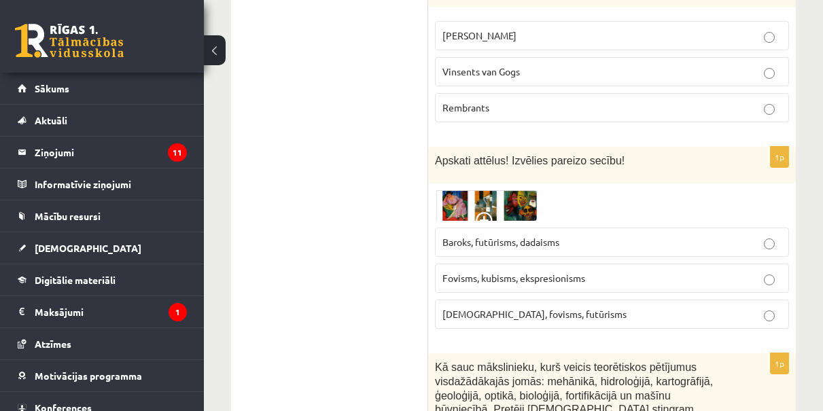
click at [453, 190] on img at bounding box center [486, 205] width 102 height 31
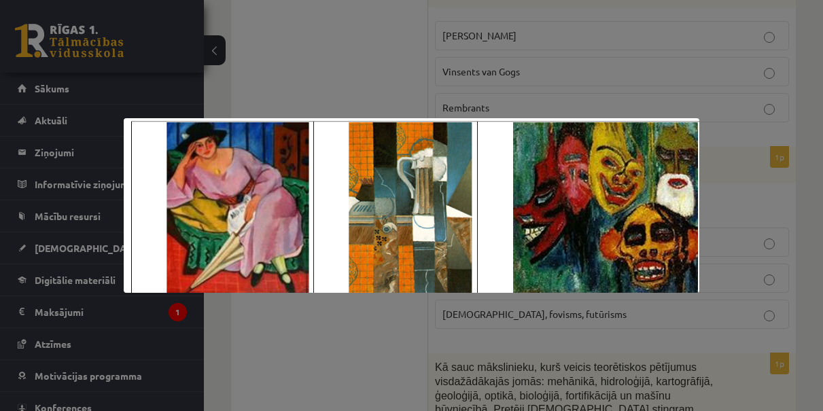
click at [471, 94] on div at bounding box center [411, 205] width 823 height 411
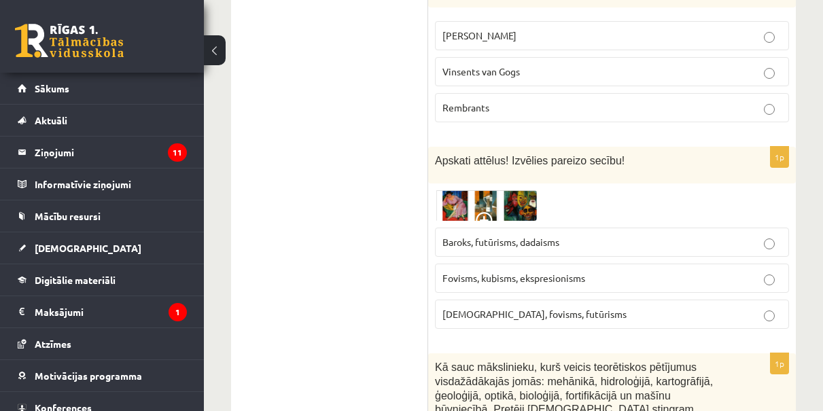
click at [503, 190] on img at bounding box center [486, 205] width 102 height 31
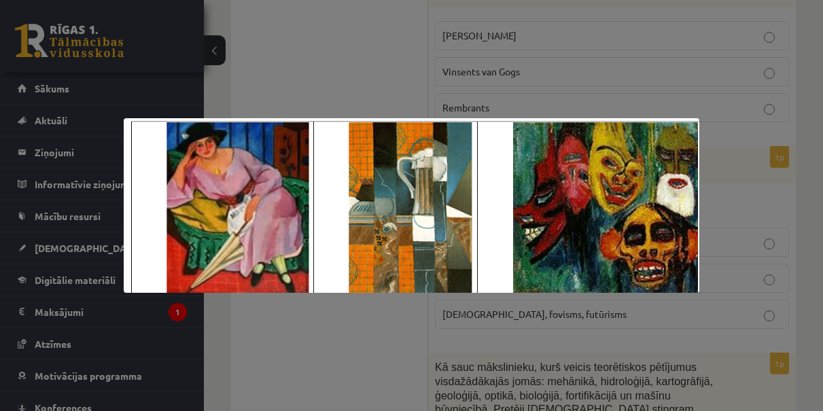
click at [444, 88] on div at bounding box center [411, 205] width 823 height 411
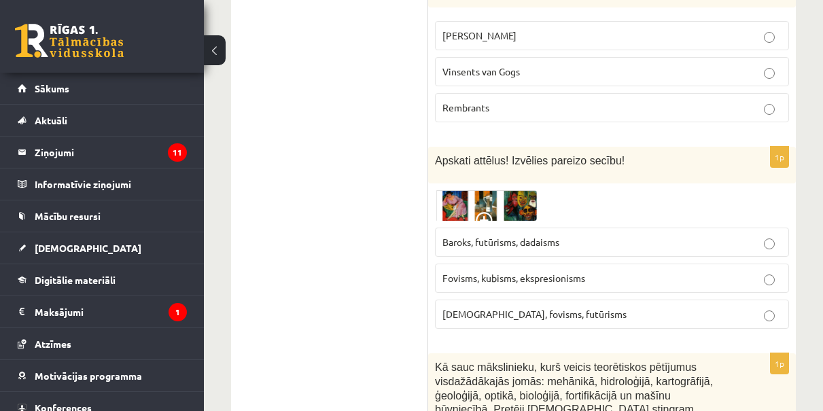
click at [498, 190] on img at bounding box center [486, 205] width 102 height 31
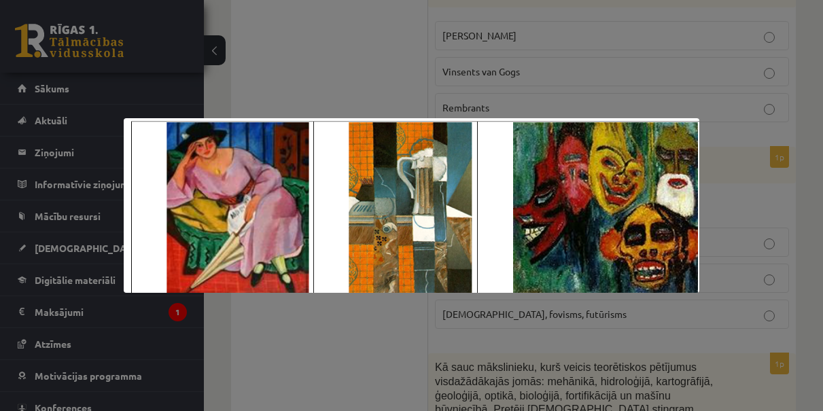
click at [377, 65] on div at bounding box center [411, 205] width 823 height 411
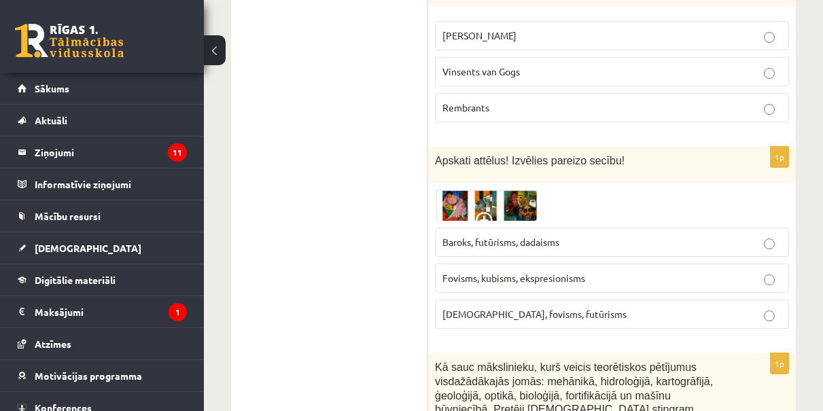
click at [482, 272] on span "Fovisms, kubisms, ekspresionisms" at bounding box center [513, 278] width 143 height 12
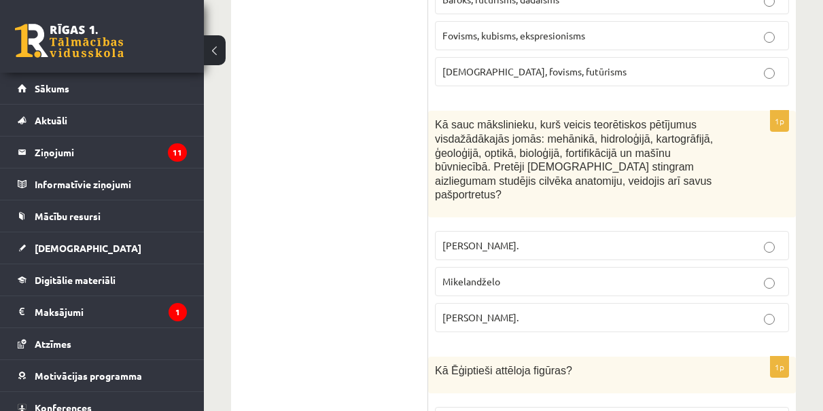
scroll to position [5945, 0]
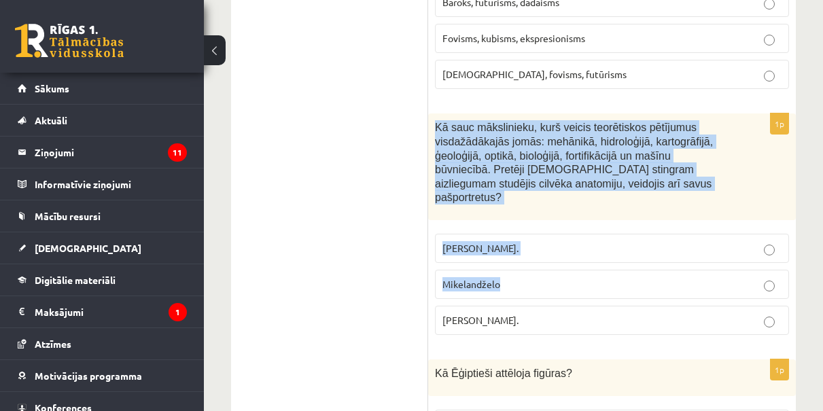
drag, startPoint x: 436, startPoint y: 96, endPoint x: 530, endPoint y: 260, distance: 189.3
click at [530, 260] on div "1p Kā sauc mākslinieku, kurš veicis teorētiskos pētījumus visdažādākajās jomās:…" at bounding box center [612, 229] width 368 height 232
click at [434, 113] on div "Kā sauc mākslinieku, kurš veicis teorētiskos pētījumus visdažādākajās jomās: me…" at bounding box center [612, 166] width 368 height 107
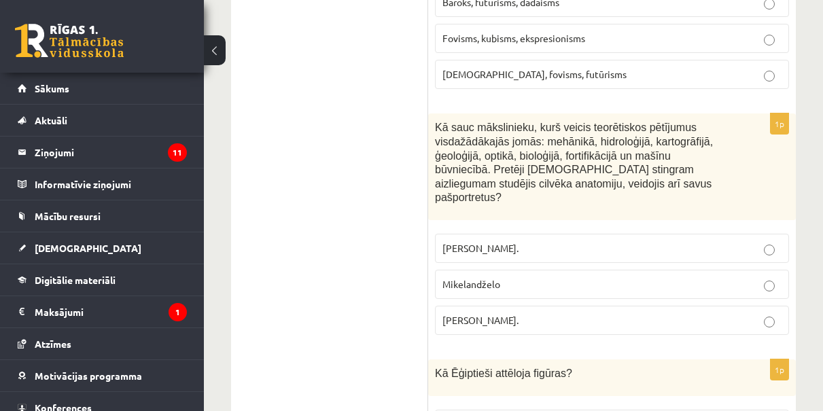
drag, startPoint x: 434, startPoint y: 95, endPoint x: 528, endPoint y: 273, distance: 201.0
click at [528, 274] on div "1p Kā sauc mākslinieku, kurš veicis teorētiskos pētījumus visdažādākajās jomās:…" at bounding box center [612, 229] width 368 height 232
click at [577, 24] on label "Fovisms, kubisms, ekspresionisms" at bounding box center [612, 38] width 354 height 29
click at [468, 24] on label "Fovisms, kubisms, ekspresionisms" at bounding box center [612, 38] width 354 height 29
click at [514, 314] on span "Leonardo da Vinči." at bounding box center [480, 320] width 76 height 12
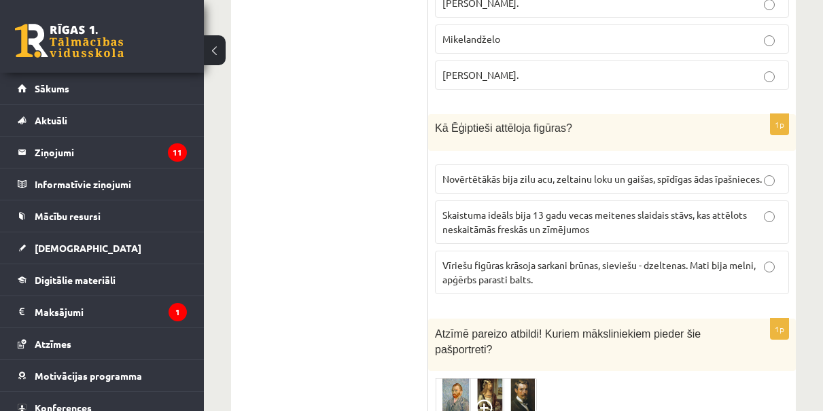
scroll to position [6193, 0]
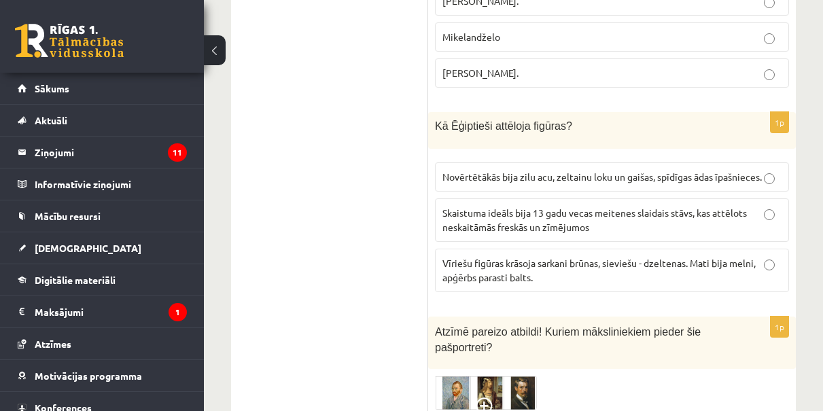
click at [537, 257] on span "Vīriešu figūras krāsoja sarkani brūnas, sieviešu - dzeltenas. Mati bija melni, …" at bounding box center [598, 270] width 313 height 27
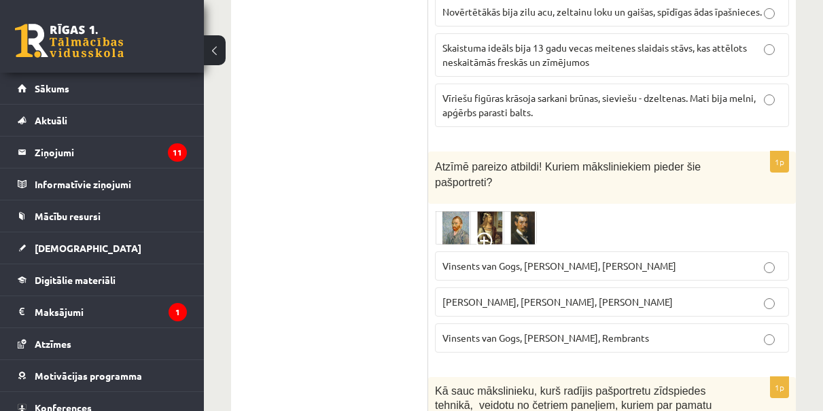
scroll to position [6359, 0]
click at [517, 209] on img at bounding box center [486, 226] width 102 height 34
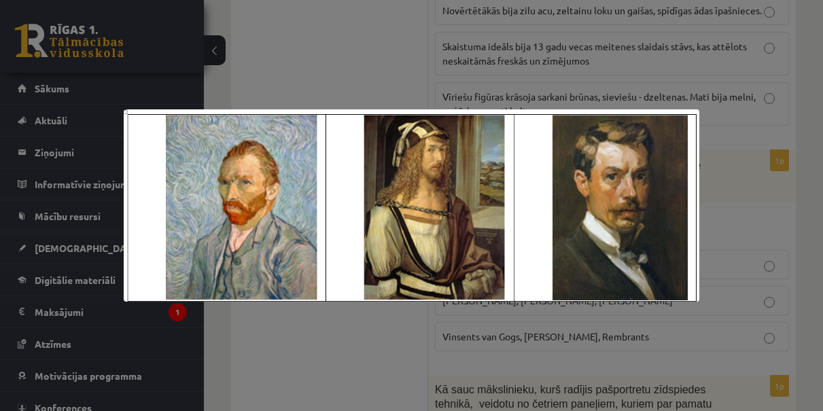
click at [720, 215] on div at bounding box center [411, 205] width 823 height 411
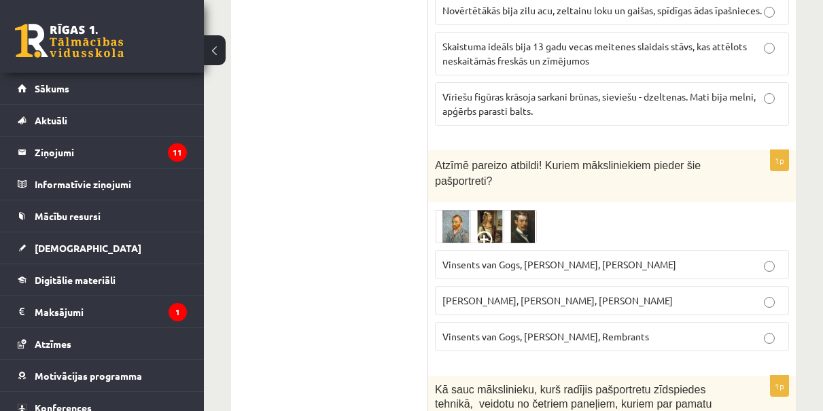
click at [603, 250] on label "Vinsents van Gogs, Albrehts Dīrers, Janis Rozentāls" at bounding box center [612, 264] width 354 height 29
click at [570, 330] on span "Vinsents van Gogs, Kārlis Padegs, Rembrants" at bounding box center [545, 336] width 207 height 12
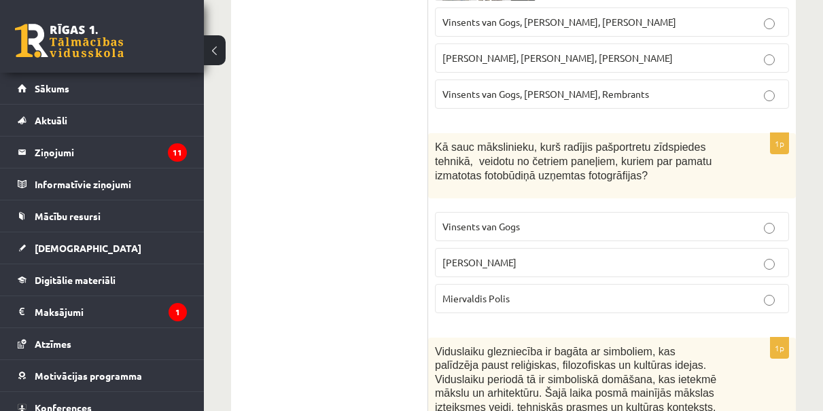
scroll to position [6608, 0]
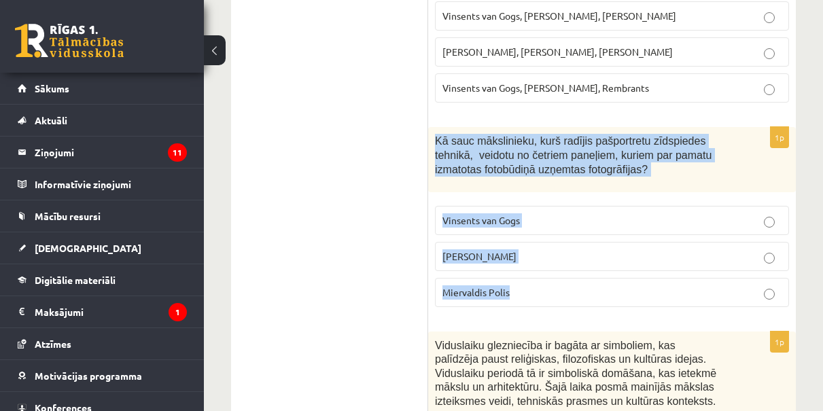
drag, startPoint x: 438, startPoint y: 109, endPoint x: 526, endPoint y: 256, distance: 171.0
click at [526, 256] on div "1p Kā sauc mākslinieku, kurš radījis pašportretu zīdspiedes tehnikā, veidotu no…" at bounding box center [612, 222] width 368 height 190
click at [536, 285] on p "Miervaldis Polis" at bounding box center [611, 292] width 339 height 14
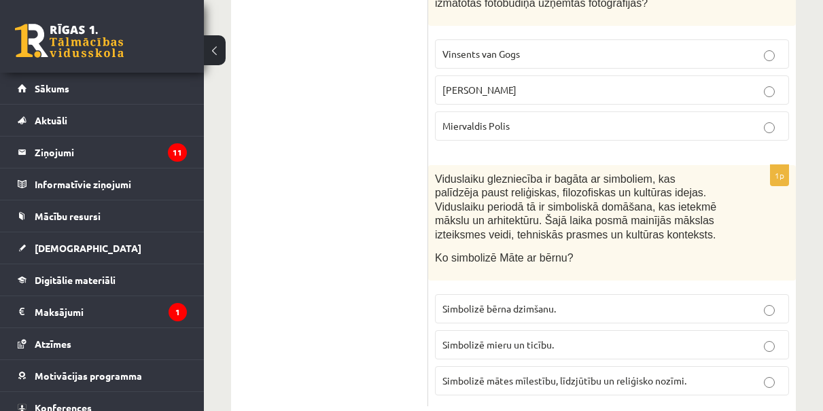
scroll to position [6774, 0]
click at [527, 375] on span "Simbolizē mātes mīlestību, līdzjūtību un reliģisko nozīmi." at bounding box center [564, 381] width 244 height 12
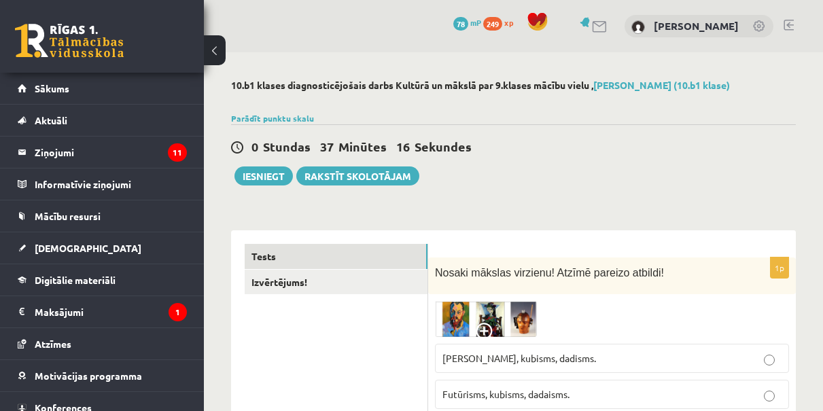
scroll to position [0, 0]
click at [267, 177] on button "Iesniegt" at bounding box center [263, 176] width 58 height 19
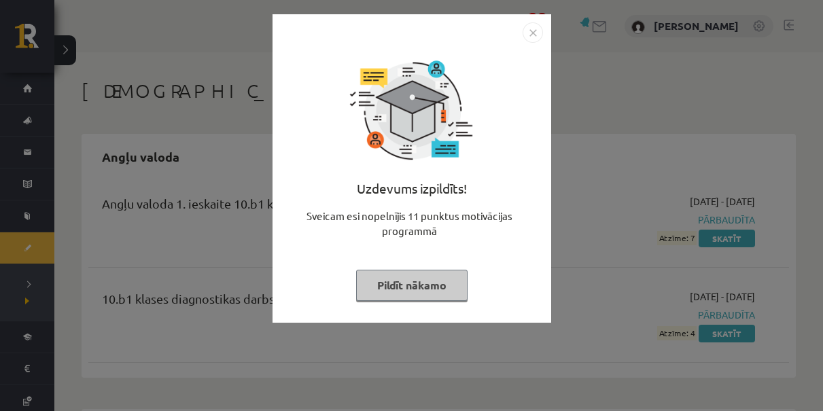
click at [531, 41] on img "Close" at bounding box center [533, 32] width 20 height 20
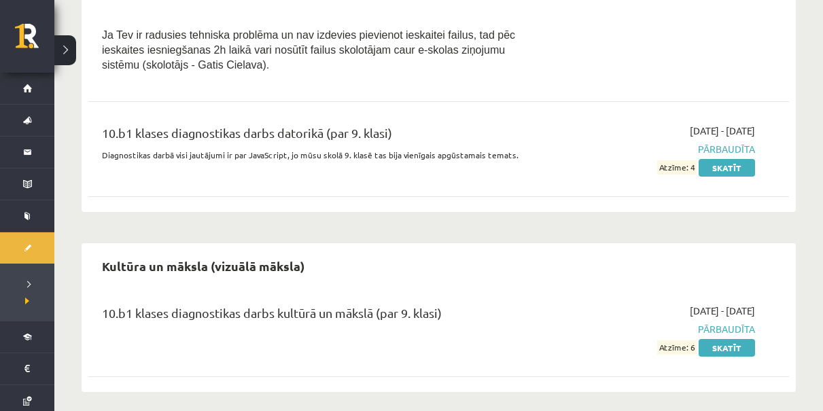
scroll to position [986, 0]
click at [69, 52] on button at bounding box center [65, 50] width 22 height 30
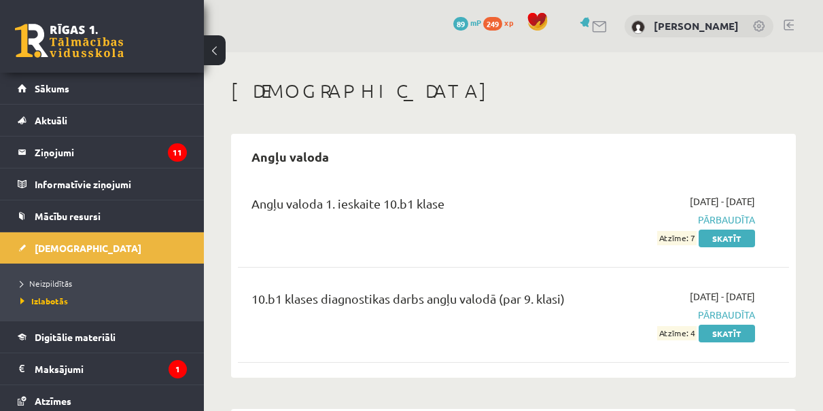
scroll to position [0, 0]
click at [113, 252] on link "[DEMOGRAPHIC_DATA]" at bounding box center [102, 247] width 169 height 31
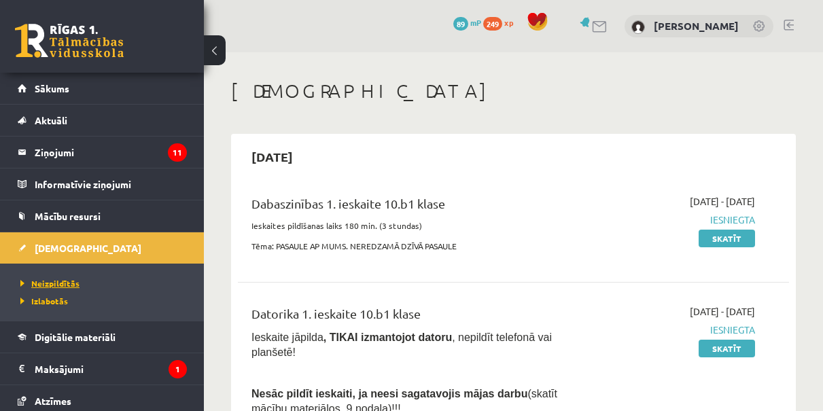
click at [87, 283] on link "Neizpildītās" at bounding box center [105, 283] width 170 height 12
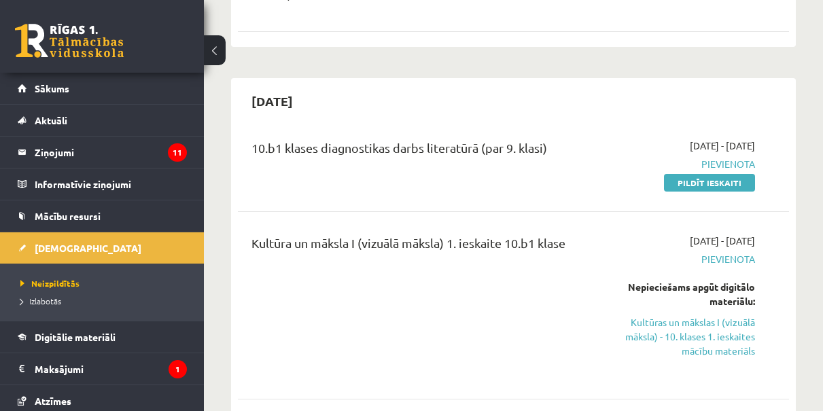
scroll to position [627, 0]
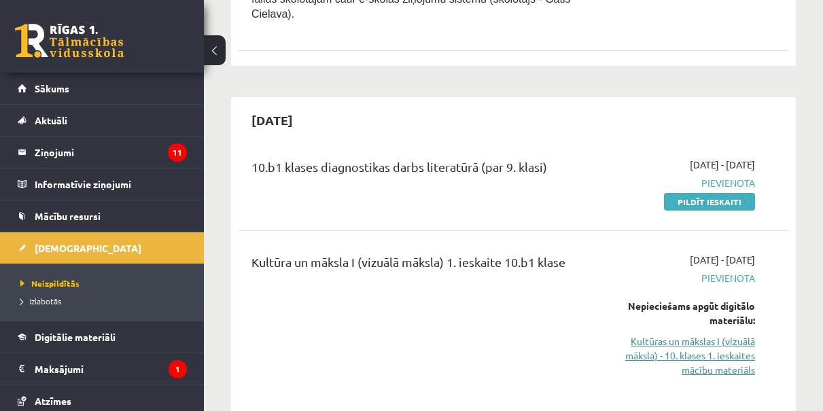
click at [652, 334] on link "Kultūras un mākslas I (vizuālā māksla) - 10. klases 1. ieskaites mācību materiā…" at bounding box center [678, 355] width 154 height 43
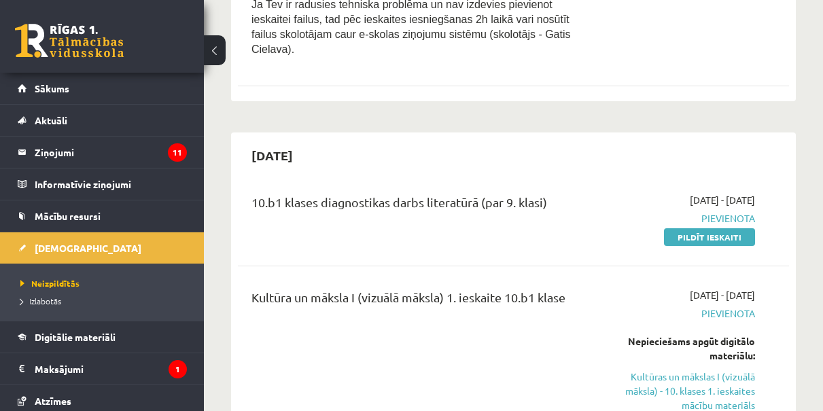
scroll to position [589, 0]
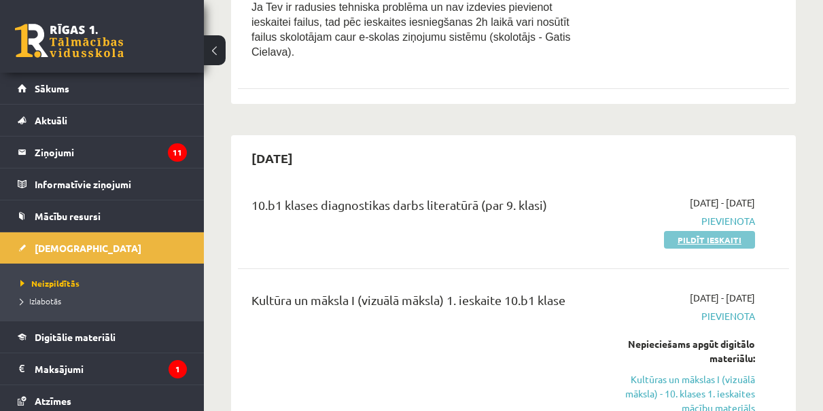
click at [697, 231] on link "Pildīt ieskaiti" at bounding box center [709, 240] width 91 height 18
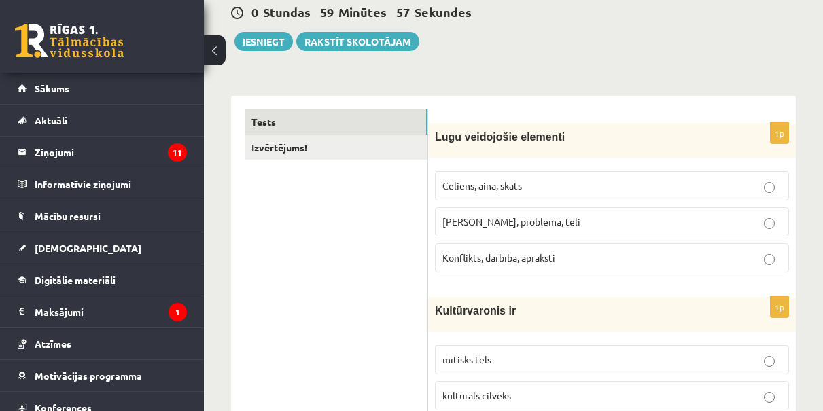
scroll to position [139, 0]
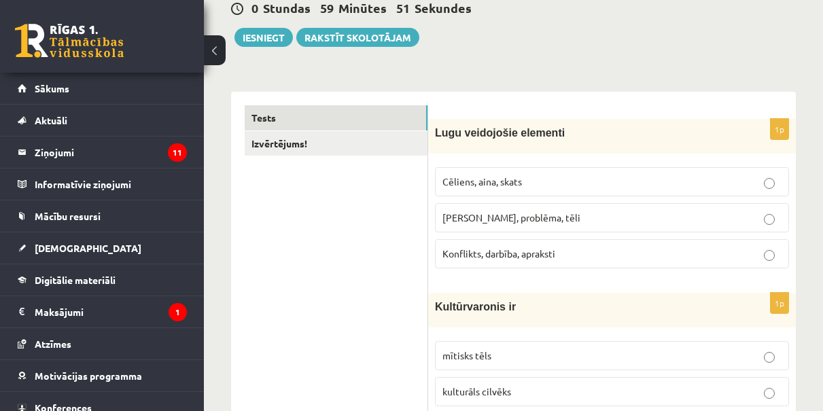
click at [468, 220] on span "Motīvs, problēma, tēli" at bounding box center [511, 217] width 138 height 12
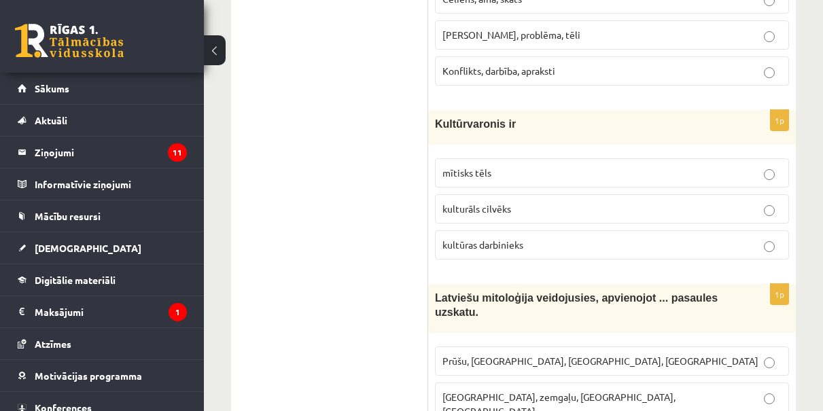
scroll to position [330, 0]
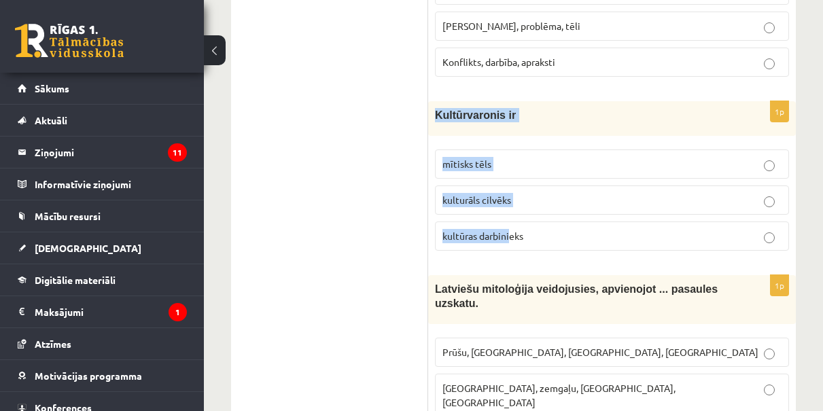
drag, startPoint x: 438, startPoint y: 116, endPoint x: 512, endPoint y: 237, distance: 142.8
click at [512, 237] on div "1p Kultūrvaronis ir mītisks tēls kulturāls cilvēks kultūras darbinieks" at bounding box center [612, 181] width 368 height 160
click at [512, 237] on span "kultūras darbinieks" at bounding box center [482, 236] width 81 height 12
drag, startPoint x: 434, startPoint y: 111, endPoint x: 536, endPoint y: 243, distance: 166.1
click at [536, 243] on div "1p Kultūrvaronis ir mītisks tēls kulturāls cilvēks kultūras darbinieks" at bounding box center [612, 181] width 368 height 160
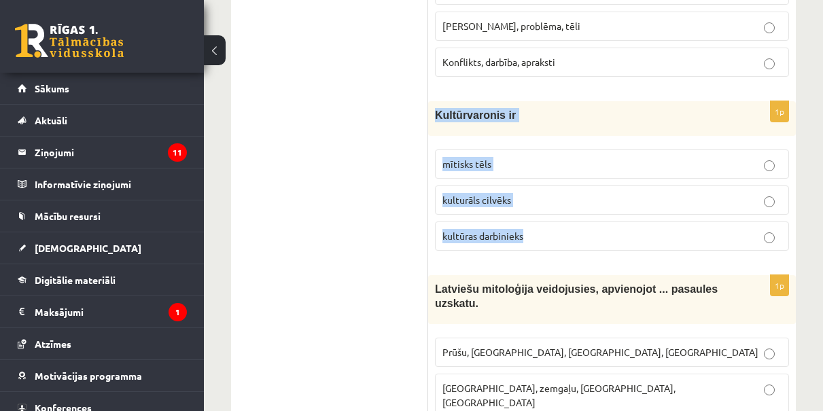
copy div "Kultūrvaronis ir mītisks tēls kulturāls cilvēks kultūras darbinieks"
click at [473, 157] on p "mītisks tēls" at bounding box center [611, 164] width 339 height 14
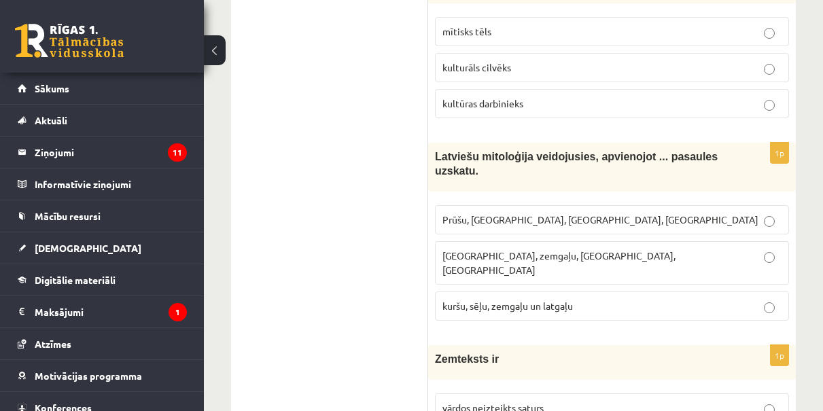
scroll to position [472, 0]
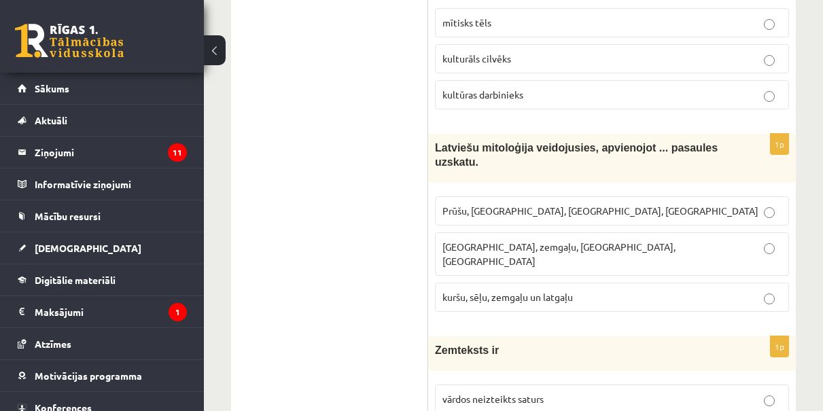
click at [457, 210] on span "Prūšu, sēļu, zemgaļu, latgaļu" at bounding box center [600, 211] width 316 height 12
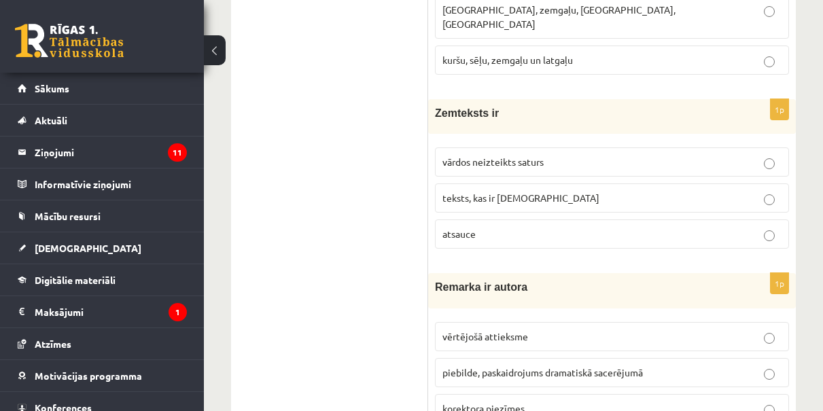
scroll to position [713, 0]
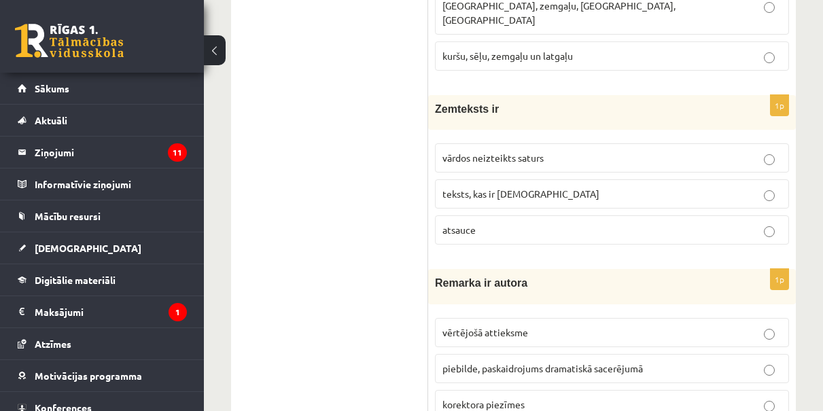
click at [467, 152] on span "vārdos neizteikts saturs" at bounding box center [492, 158] width 101 height 12
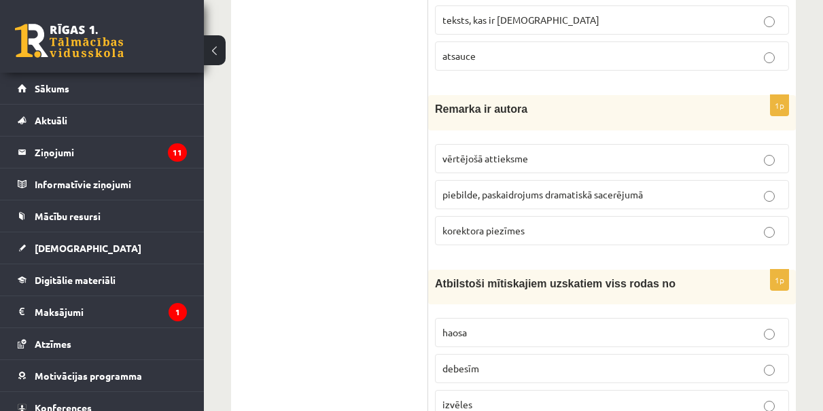
scroll to position [897, 0]
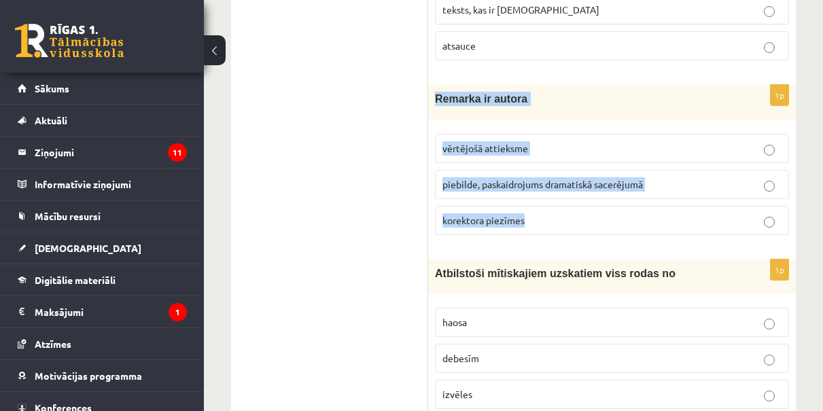
drag, startPoint x: 435, startPoint y: 80, endPoint x: 533, endPoint y: 202, distance: 156.6
click at [533, 202] on div "1p Remarka ir autora vērtējošā attieksme piebilde, paskaidrojums dramatiskā sac…" at bounding box center [612, 165] width 368 height 160
copy div "Remarka ir autora vērtējošā attieksme piebilde, paskaidrojums dramatiskā sacerē…"
click at [470, 214] on span "korektora piezīmes" at bounding box center [483, 220] width 82 height 12
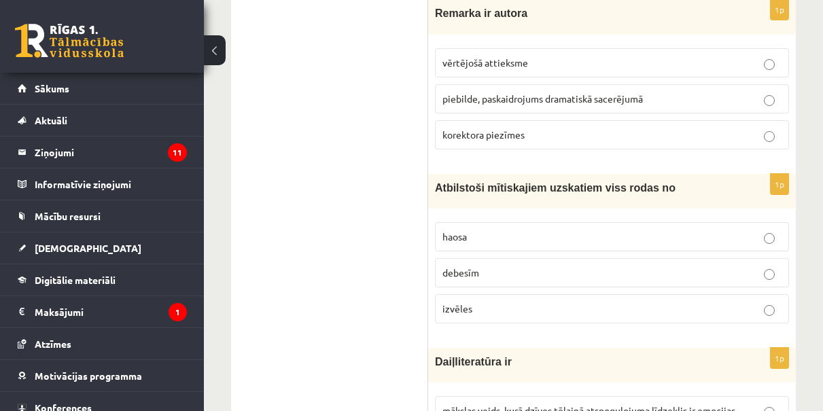
scroll to position [996, 0]
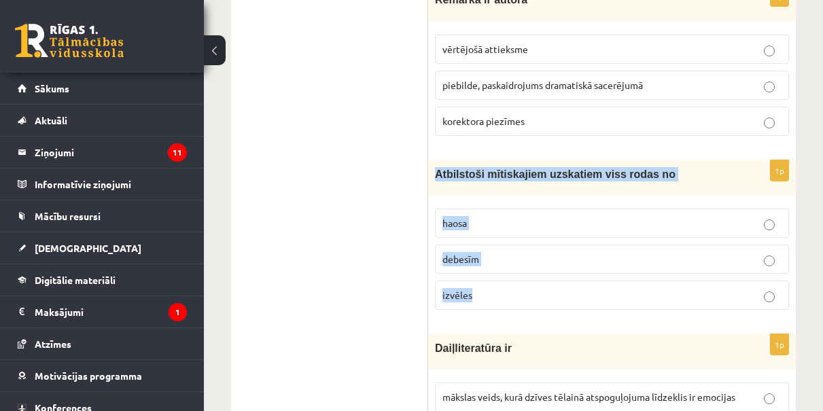
drag, startPoint x: 434, startPoint y: 154, endPoint x: 587, endPoint y: 273, distance: 194.3
click at [599, 294] on div "1p Atbilstoši mītiskajiem uzskatiem viss rodas no haosa debesīm izvēles" at bounding box center [612, 240] width 368 height 160
copy div "Atbilstoši mītiskajiem uzskatiem viss rodas no haosa debesīm izvēles"
click at [476, 213] on label "haosa" at bounding box center [612, 223] width 354 height 29
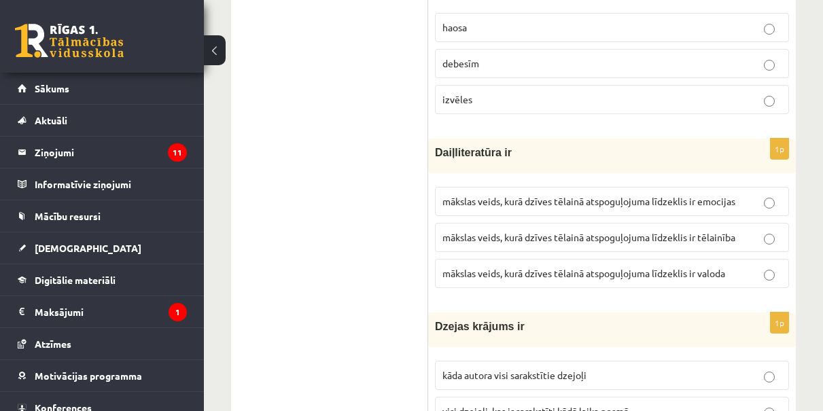
scroll to position [1195, 0]
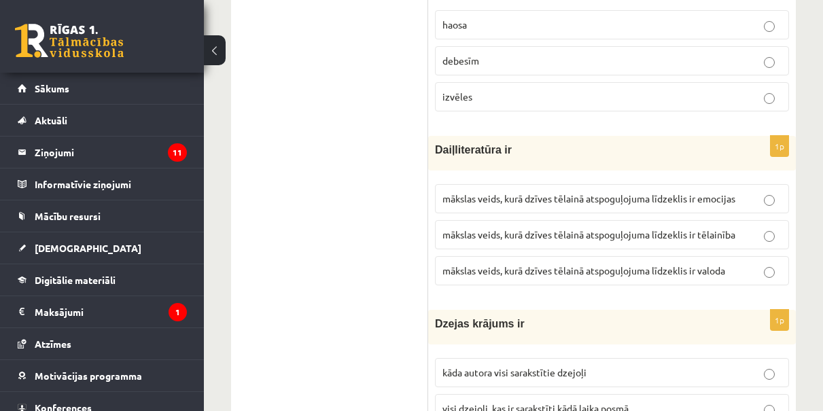
click at [493, 225] on label "mākslas veids, kurā dzīves tēlainā atspoguļojuma līdzeklis ir tēlainība" at bounding box center [612, 234] width 354 height 29
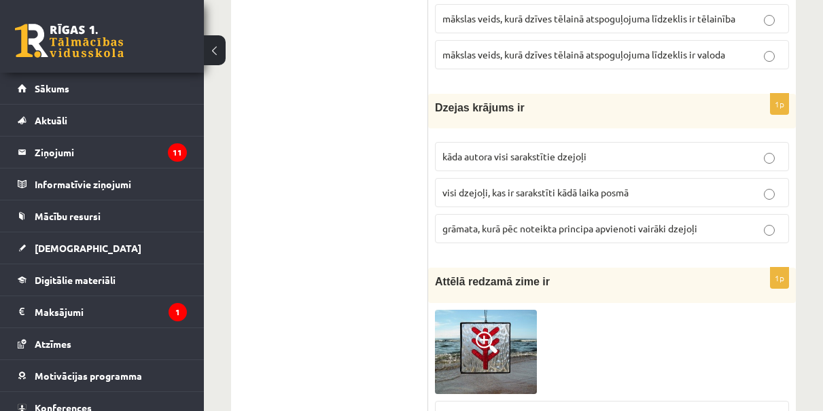
scroll to position [1420, 0]
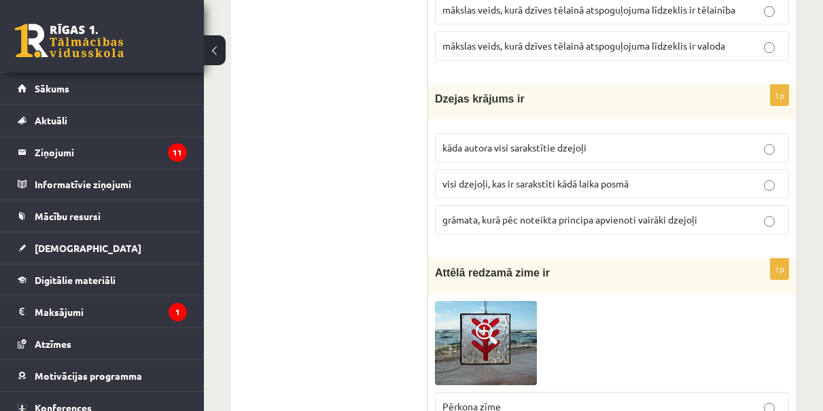
click at [504, 141] on span "kāda autora visi sarakstītie dzejoļi" at bounding box center [514, 147] width 144 height 12
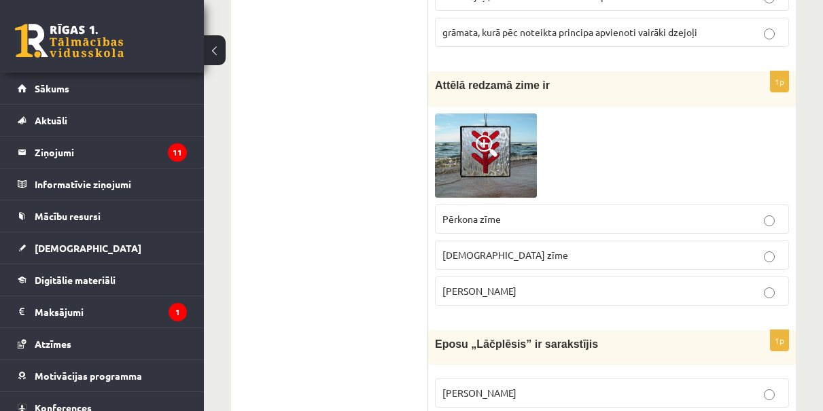
scroll to position [1613, 0]
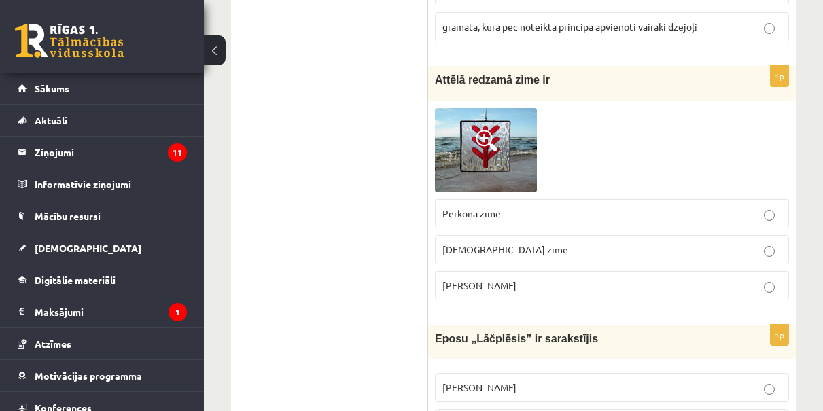
click at [497, 277] on label "Laimas slotiņa" at bounding box center [612, 285] width 354 height 29
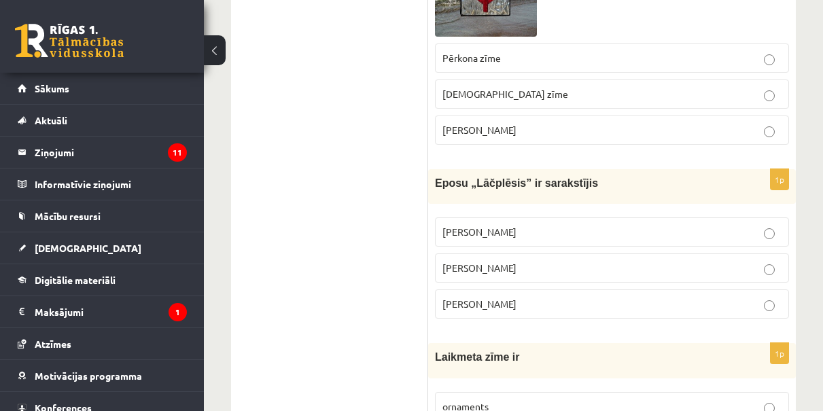
scroll to position [1774, 0]
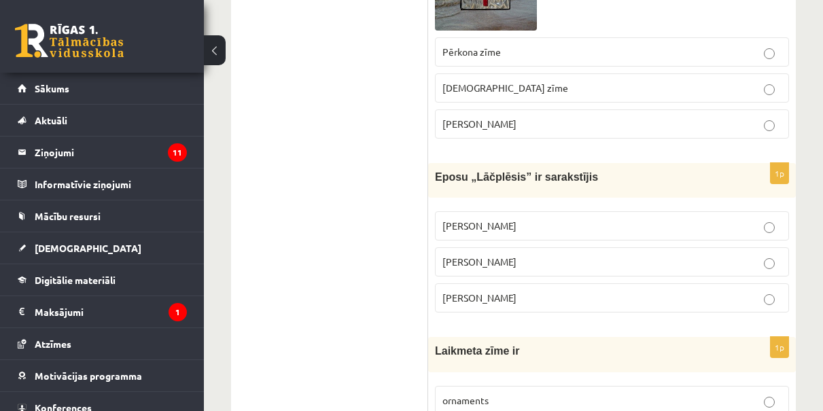
click at [526, 255] on p "Andrejs Pumpurs" at bounding box center [611, 262] width 339 height 14
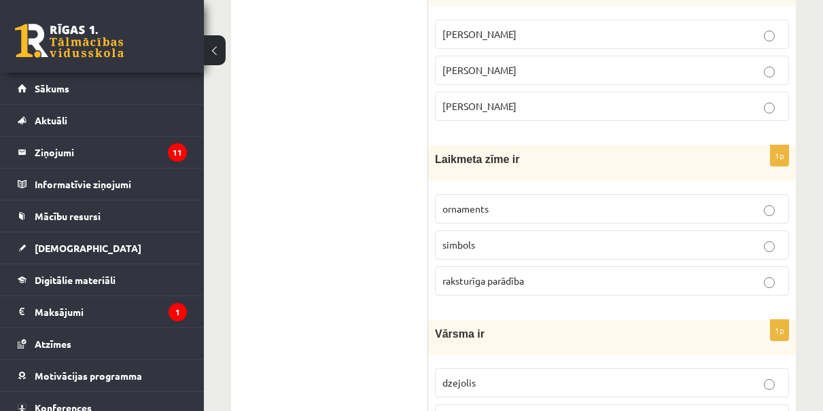
scroll to position [1971, 0]
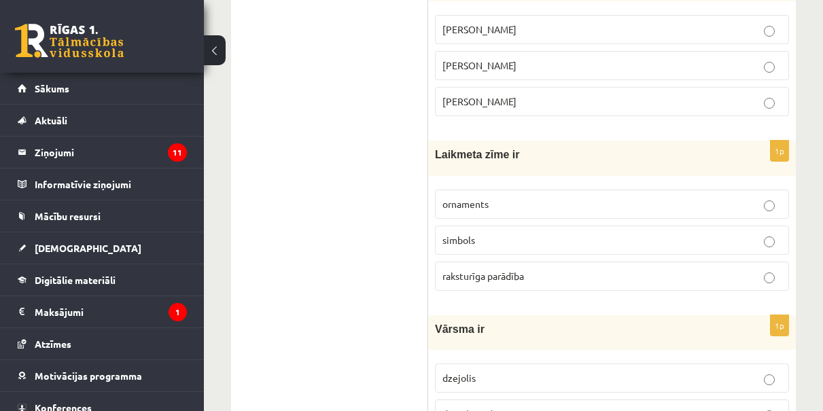
click at [525, 233] on p "simbols" at bounding box center [611, 240] width 339 height 14
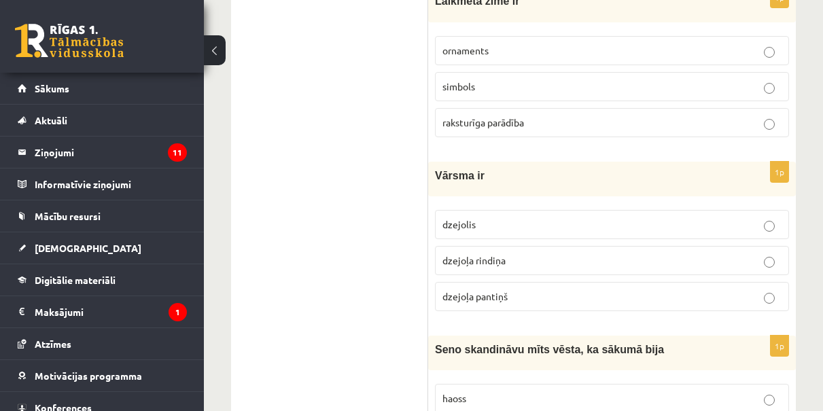
scroll to position [2131, 0]
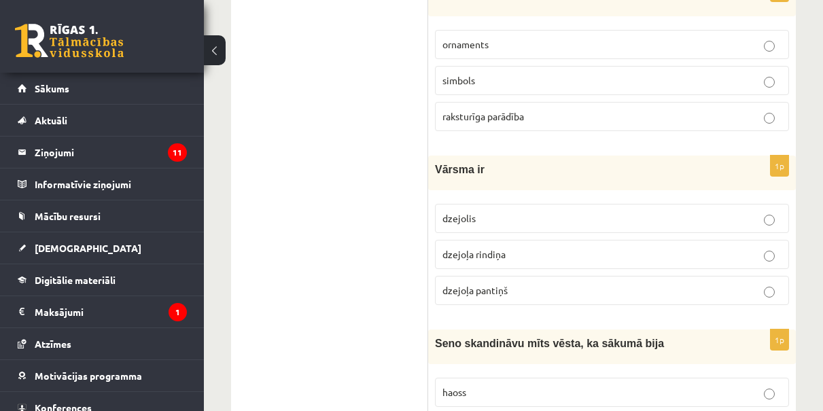
click at [538, 283] on p "dzejoļa pantiņš" at bounding box center [611, 290] width 339 height 14
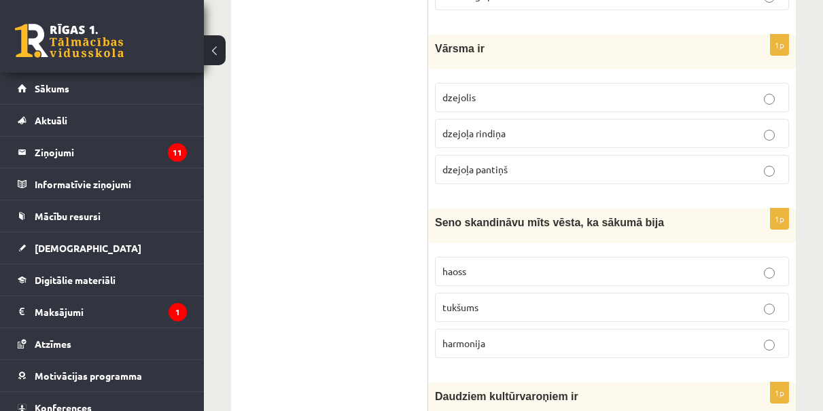
scroll to position [2254, 0]
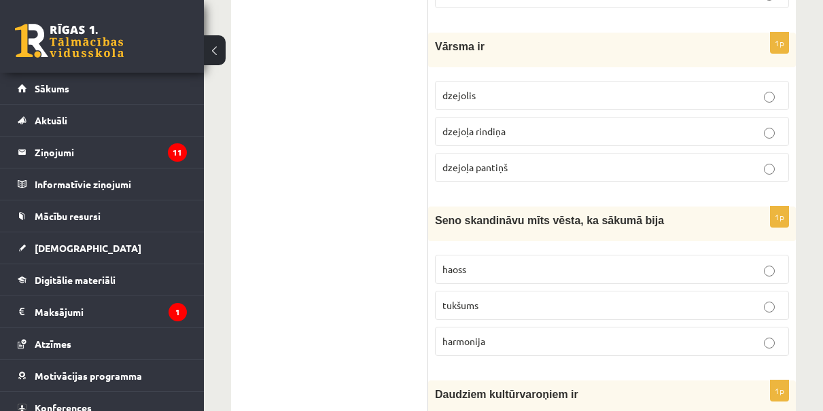
click at [501, 334] on p "harmonija" at bounding box center [611, 341] width 339 height 14
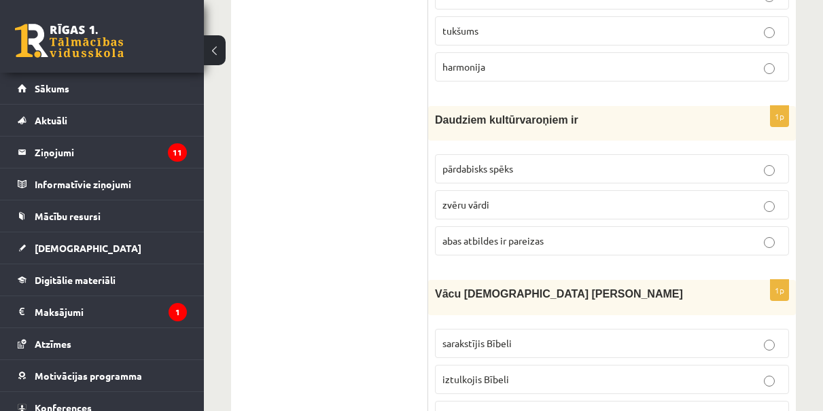
scroll to position [2530, 0]
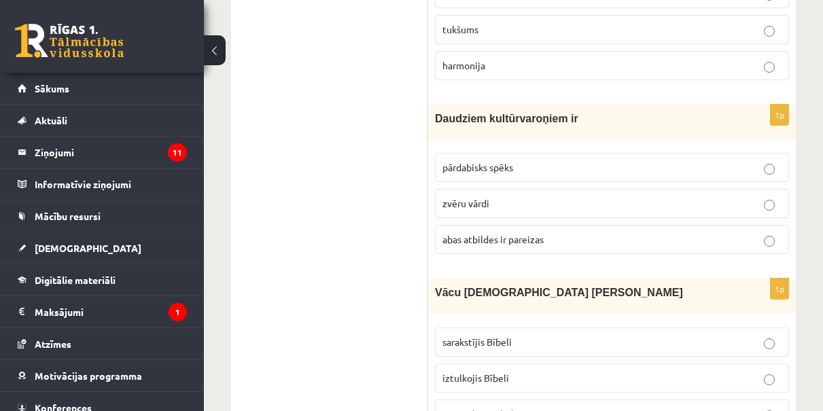
click at [513, 161] on span "pārdabisks spēks" at bounding box center [477, 167] width 71 height 12
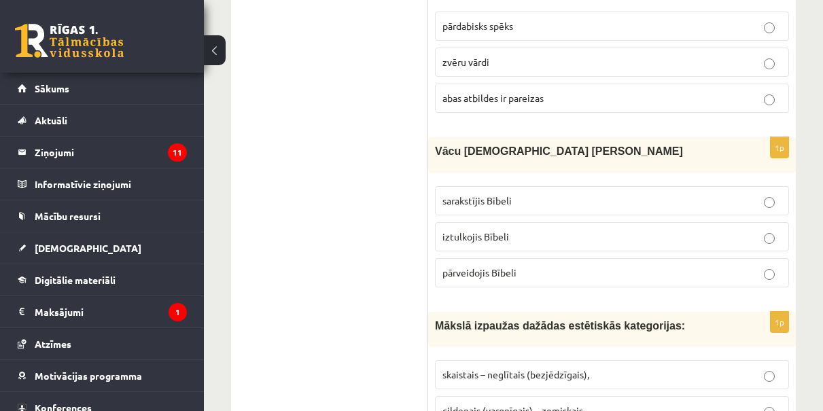
scroll to position [2672, 0]
click at [496, 230] on span "iztulkojis Bībeli" at bounding box center [475, 236] width 67 height 12
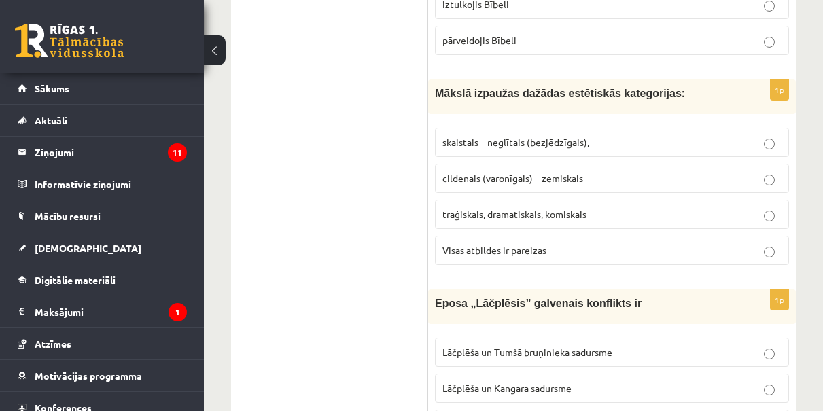
scroll to position [2905, 0]
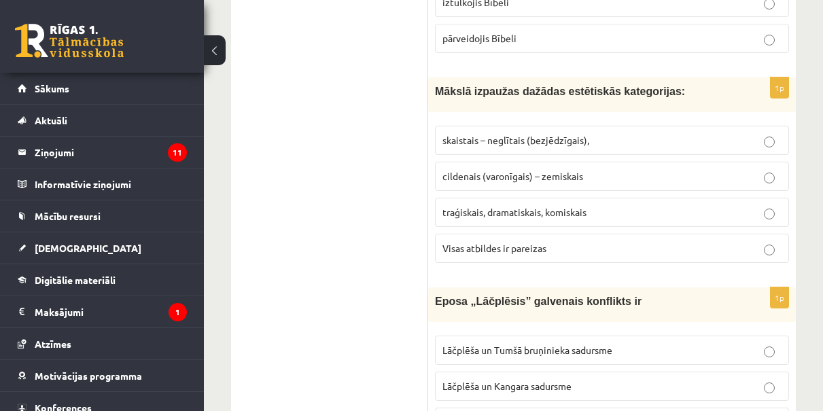
click at [510, 206] on span "traģiskais, dramatiskais, komiskais" at bounding box center [514, 212] width 144 height 12
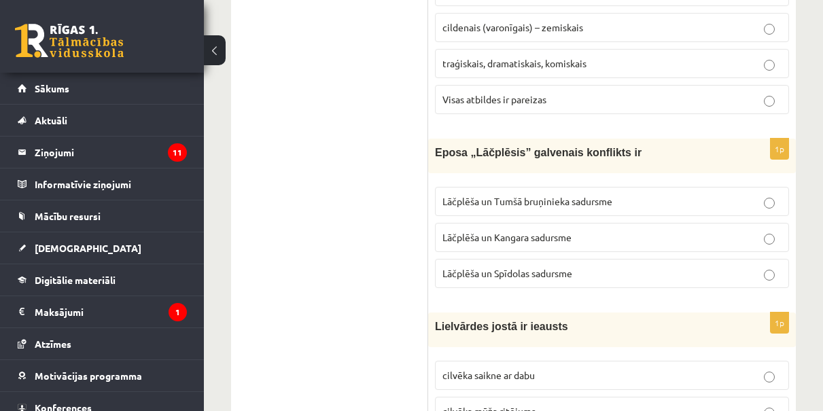
scroll to position [3055, 0]
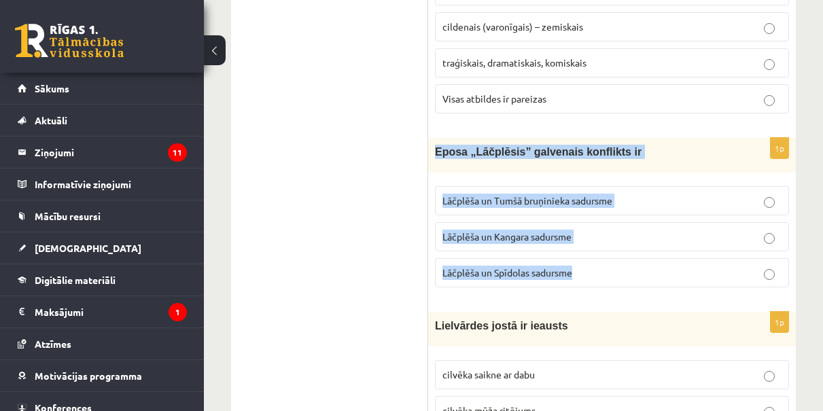
drag, startPoint x: 438, startPoint y: 128, endPoint x: 595, endPoint y: 252, distance: 199.9
click at [595, 254] on div "1p Eposa „Lāčplēsis” galvenais konflikts ir Lāčplēša un Tumšā bruņinieka sadurs…" at bounding box center [612, 218] width 368 height 160
copy div "Eposa „Lāčplēsis” galvenais konflikts ir Lāčplēša un Tumšā bruņinieka sadursme …"
click at [501, 194] on label "Lāčplēša un Tumšā bruņinieka sadursme" at bounding box center [612, 200] width 354 height 29
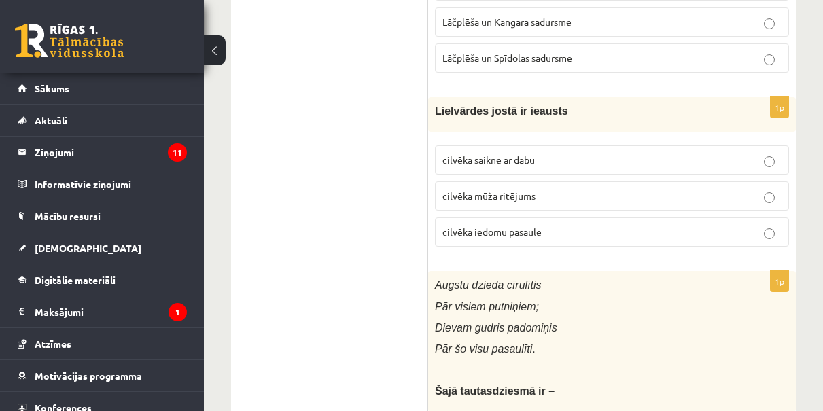
scroll to position [3281, 0]
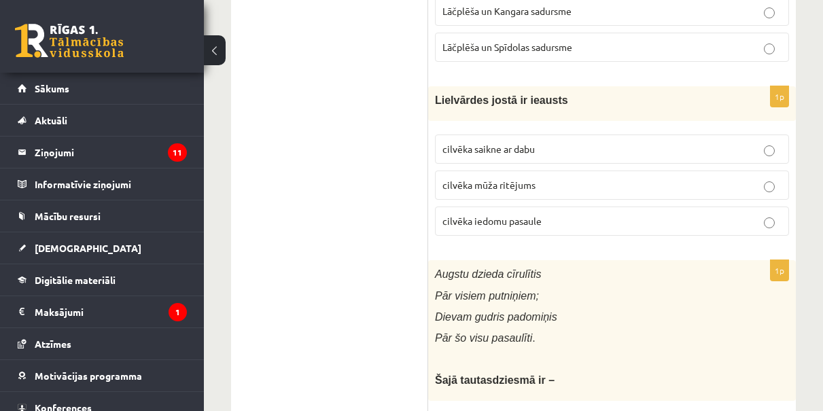
click at [548, 142] on p "cilvēka saikne ar dabu" at bounding box center [611, 149] width 339 height 14
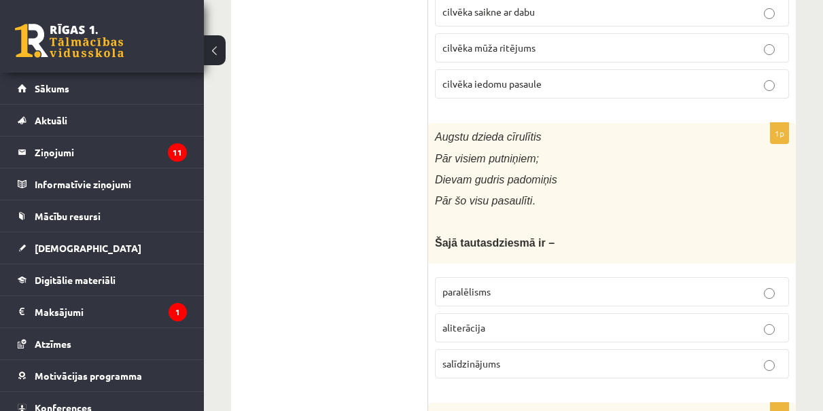
scroll to position [3429, 0]
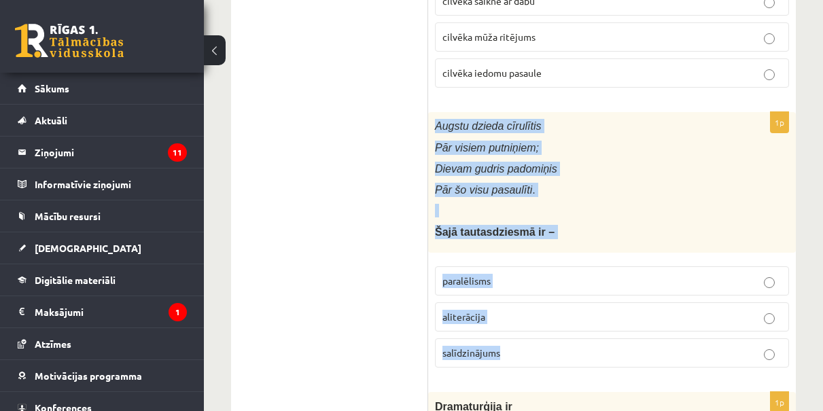
drag, startPoint x: 438, startPoint y: 100, endPoint x: 553, endPoint y: 327, distance: 254.4
click at [553, 329] on div "1p Augstu dzieda cīrulītis Pār visiem putniņiem; Dievam gudris padomiņis Pār šo…" at bounding box center [612, 245] width 368 height 266
copy div "Augstu dzieda cīrulītis Pār visiem putniņiem; Dievam gudris padomiņis Pār šo vi…"
click at [508, 274] on p "paralēlisms" at bounding box center [611, 281] width 339 height 14
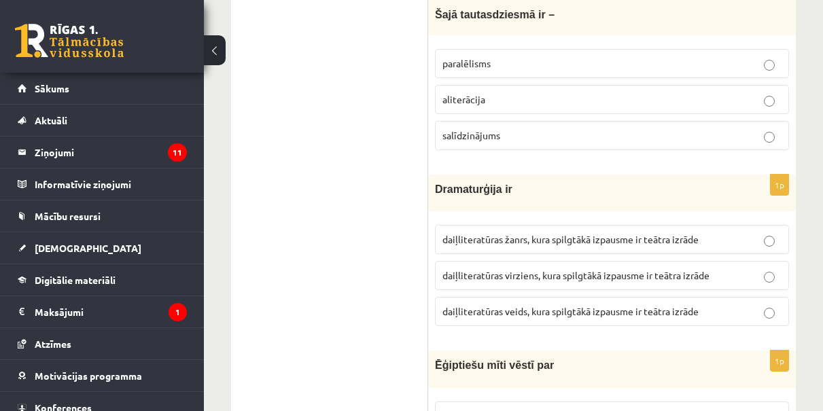
scroll to position [3669, 0]
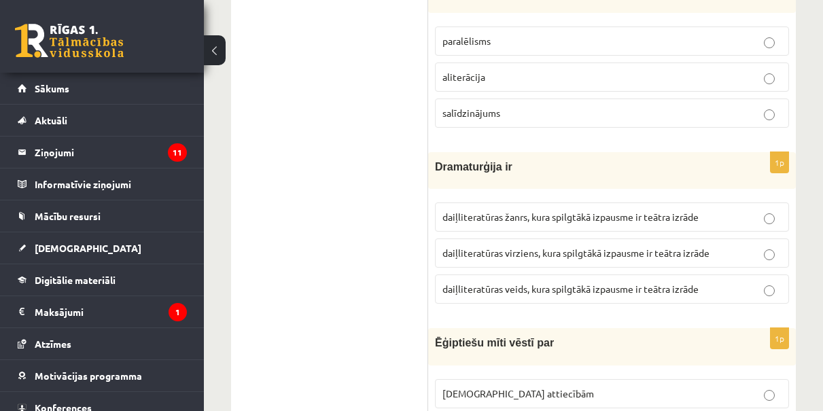
click at [574, 211] on span "daiļliteratūras žanrs, kura spilgtākā izpausme ir teātra izrāde" at bounding box center [570, 217] width 256 height 12
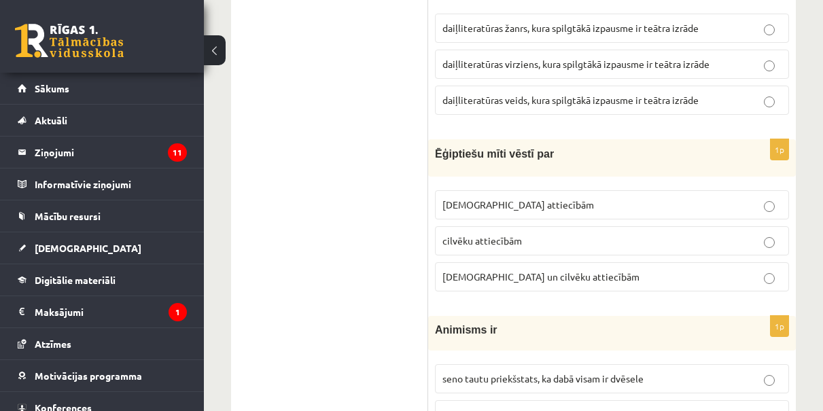
scroll to position [3860, 0]
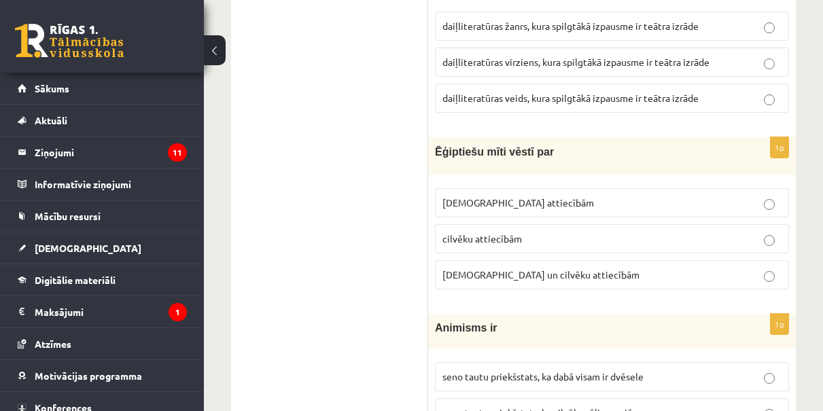
click at [544, 268] on span "Dievu un cilvēku attiecībām" at bounding box center [540, 274] width 197 height 12
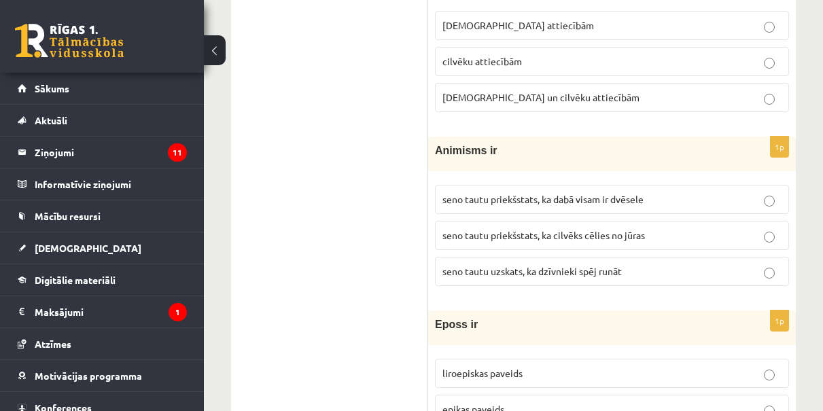
scroll to position [4046, 0]
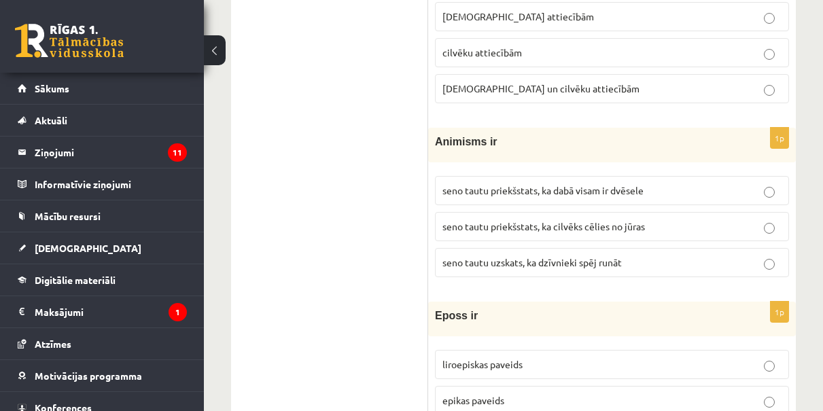
click at [523, 183] on p "seno tautu priekšstats, ka dabā visam ir dvēsele" at bounding box center [611, 190] width 339 height 14
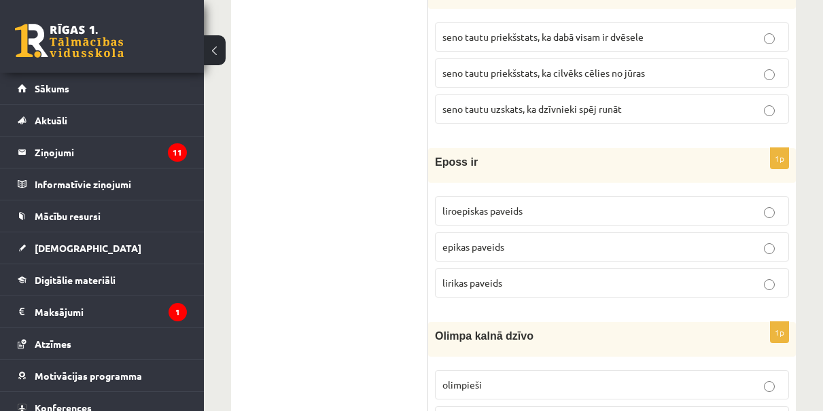
scroll to position [4210, 0]
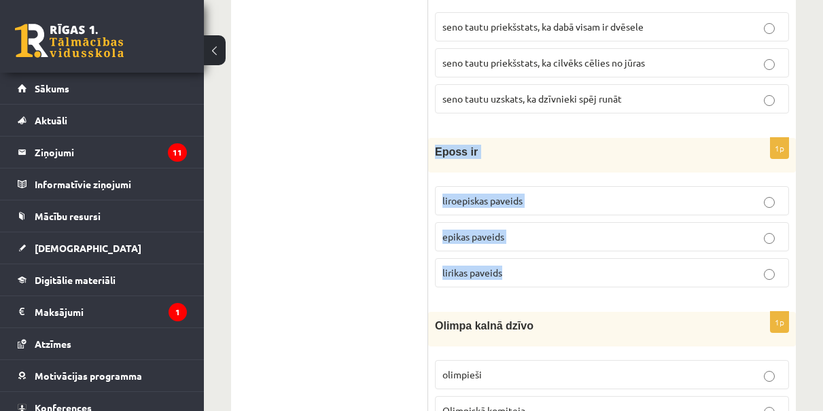
drag, startPoint x: 435, startPoint y: 123, endPoint x: 524, endPoint y: 251, distance: 156.3
click at [525, 254] on div "1p Eposs ir liroepiskas paveids epikas paveids lirikas paveids" at bounding box center [612, 218] width 368 height 160
copy div "Eposs ir liroepiskas paveids epikas paveids lirikas paveids"
click at [543, 230] on p "epikas paveids" at bounding box center [611, 237] width 339 height 14
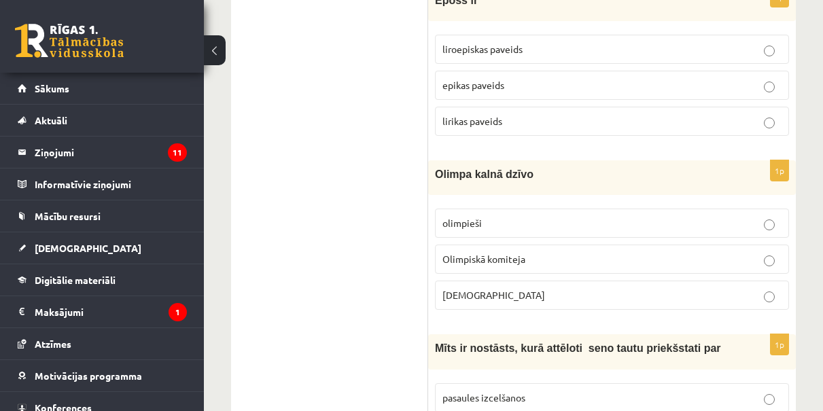
scroll to position [4365, 0]
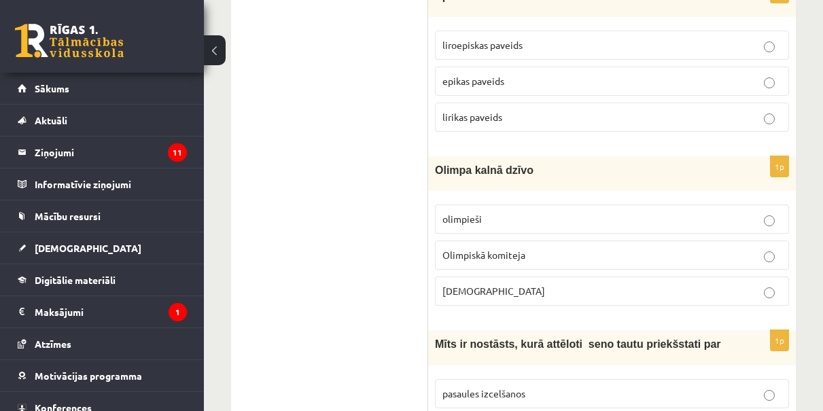
click at [526, 284] on p "Dievi" at bounding box center [611, 291] width 339 height 14
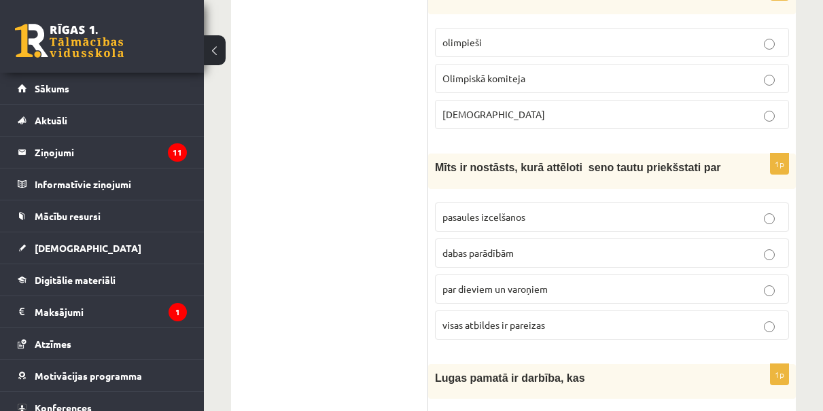
scroll to position [4553, 0]
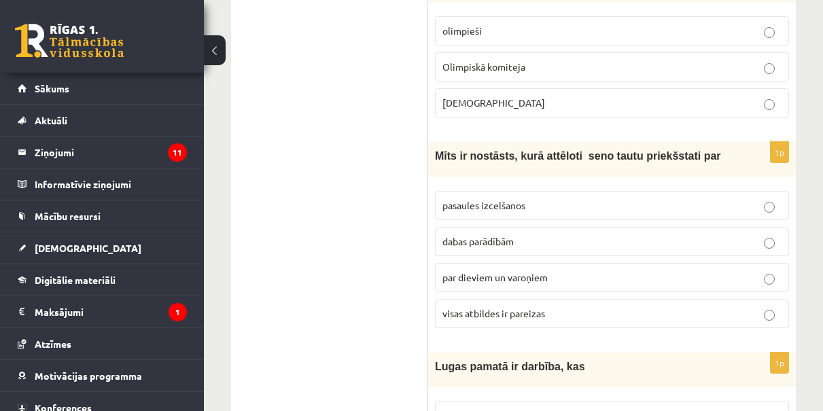
click at [542, 271] on span "par dieviem un varoņiem" at bounding box center [494, 277] width 105 height 12
click at [538, 307] on span "visas atbildes ir pareizas" at bounding box center [493, 313] width 103 height 12
click at [543, 271] on span "par dieviem un varoņiem" at bounding box center [494, 277] width 105 height 12
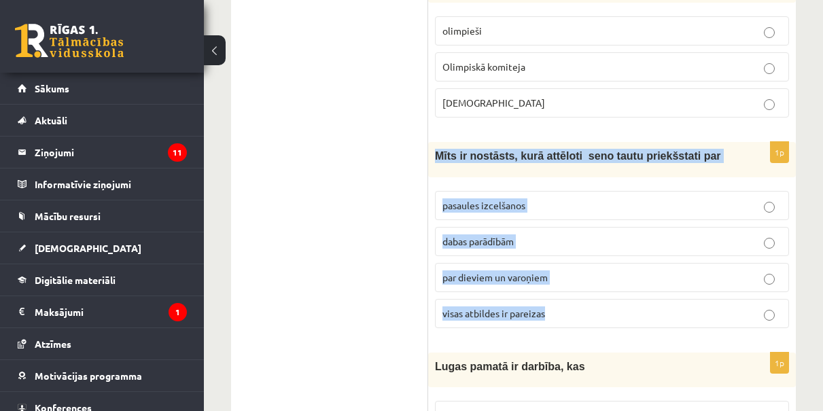
drag, startPoint x: 434, startPoint y: 132, endPoint x: 563, endPoint y: 303, distance: 214.1
click at [563, 304] on div "1p Mīts ir nostāsts, kurā attēloti seno tautu priekšstati par pasaules izcelšan…" at bounding box center [612, 240] width 368 height 196
copy div "Mīts ir nostāsts, kurā attēloti seno tautu priekšstati par pasaules izcelšanos …"
click at [476, 307] on span "visas atbildes ir pareizas" at bounding box center [493, 313] width 103 height 12
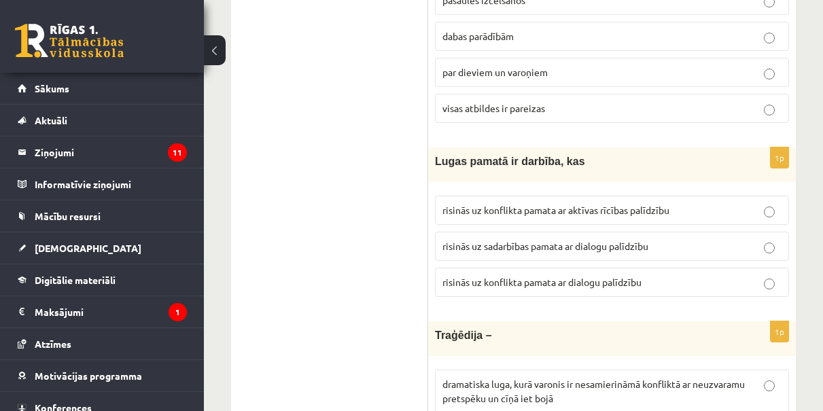
scroll to position [4768, 0]
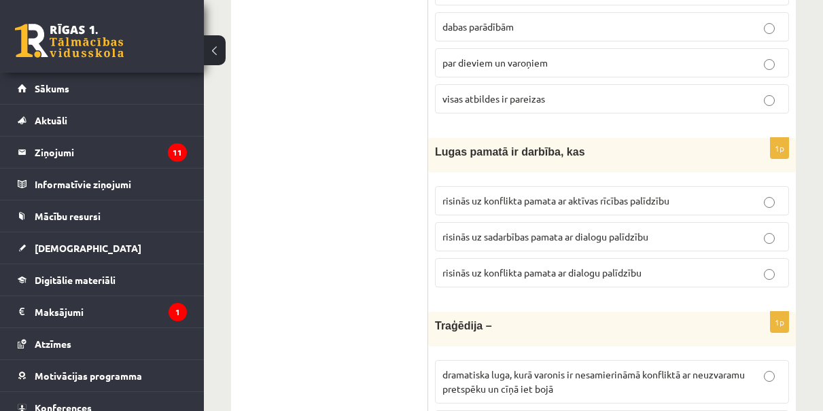
click at [537, 266] on span "risinās uz konflikta pamata ar dialogu palīdzību" at bounding box center [541, 272] width 199 height 12
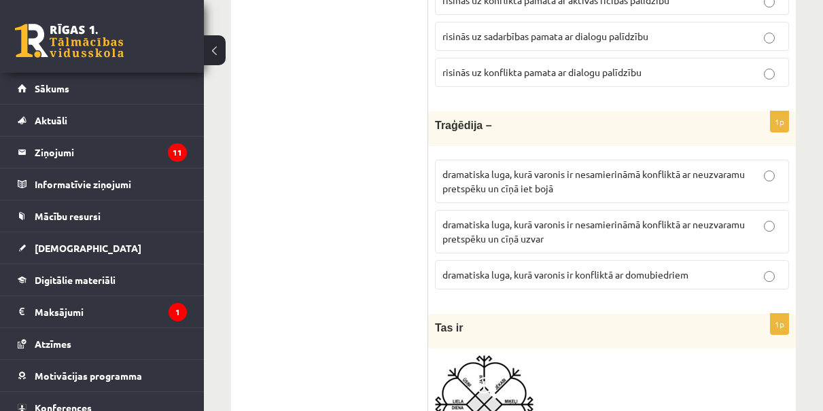
scroll to position [4969, 0]
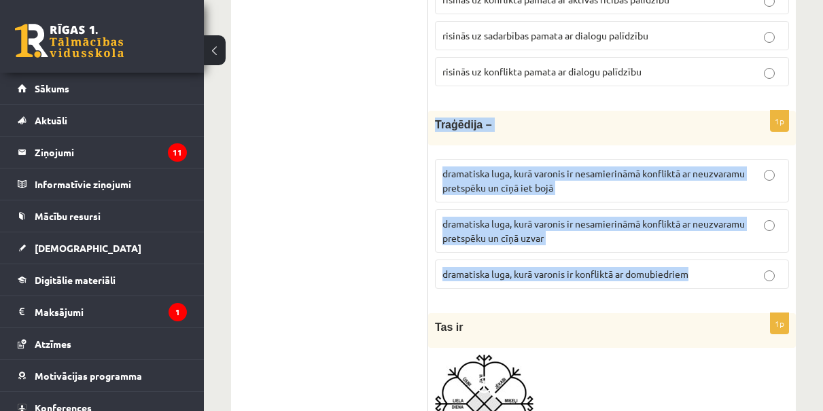
drag, startPoint x: 435, startPoint y: 107, endPoint x: 563, endPoint y: 273, distance: 209.3
click at [563, 273] on div "1p Traģēdija – dramatiska luga, kurā varonis ir nesamierināmā konfliktā ar neuz…" at bounding box center [612, 205] width 368 height 189
copy div "Traģēdija – dramatiska luga, kurā varonis ir nesamierināmā konfliktā ar neuzvar…"
click at [428, 211] on div "1p Traģēdija – dramatiska luga, kurā varonis ir nesamierināmā konfliktā ar neuz…" at bounding box center [612, 205] width 368 height 189
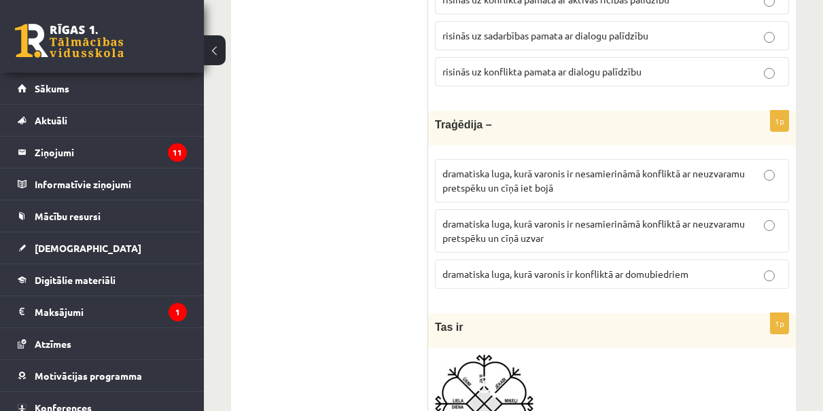
click at [533, 217] on p "dramatiska luga, kurā varonis ir nesamierināmā konfliktā ar neuzvaramu pretspēk…" at bounding box center [611, 231] width 339 height 29
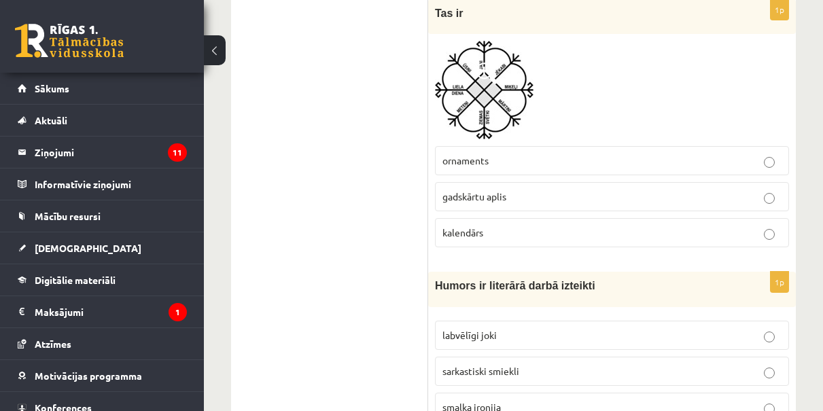
scroll to position [5285, 0]
click at [531, 188] on p "gadskārtu aplis" at bounding box center [611, 195] width 339 height 14
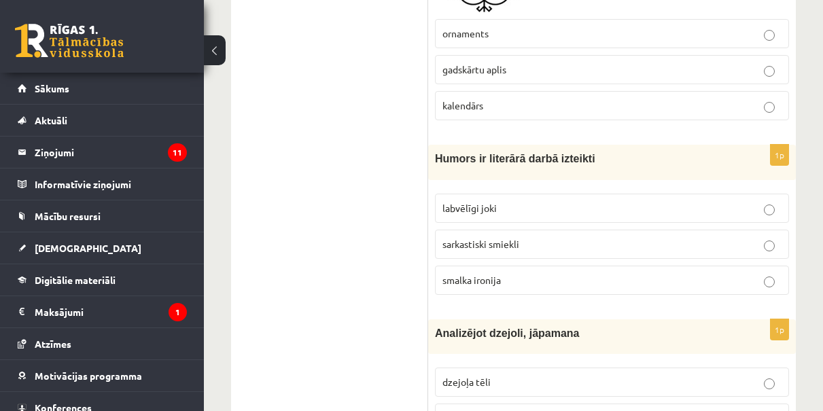
scroll to position [5418, 0]
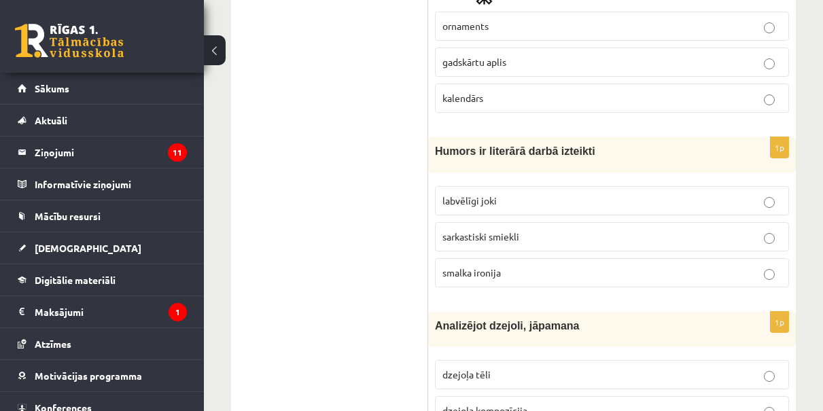
click at [531, 186] on label "labvēlīgi joki" at bounding box center [612, 200] width 354 height 29
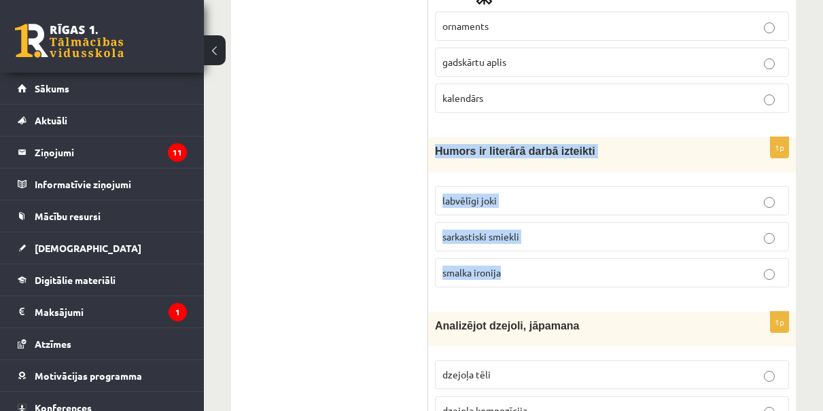
drag, startPoint x: 434, startPoint y: 133, endPoint x: 524, endPoint y: 275, distance: 168.6
click at [525, 278] on div "1p Humors ir literārā darbā izteikti labvēlīgi joki sarkastiski smiekli smalka …" at bounding box center [612, 217] width 368 height 160
copy div "Humors ir literārā darbā izteikti labvēlīgi joki sarkastiski smiekli smalka iro…"
click at [476, 266] on span "smalka ironija" at bounding box center [471, 272] width 58 height 12
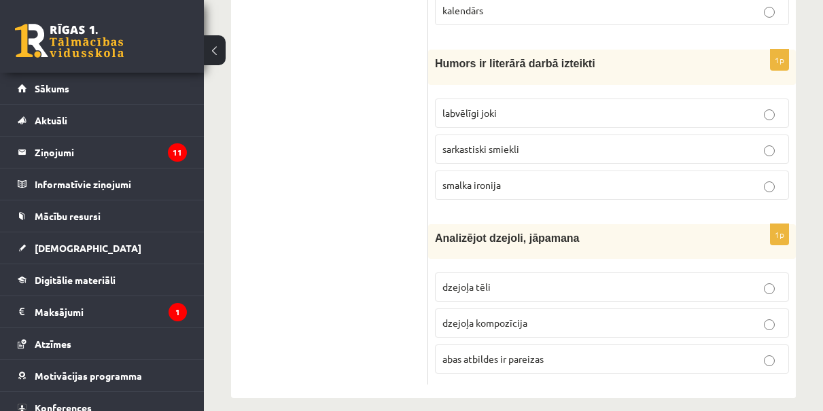
scroll to position [5505, 0]
click at [487, 353] on p "abas atbildes ir pareizas" at bounding box center [611, 360] width 339 height 14
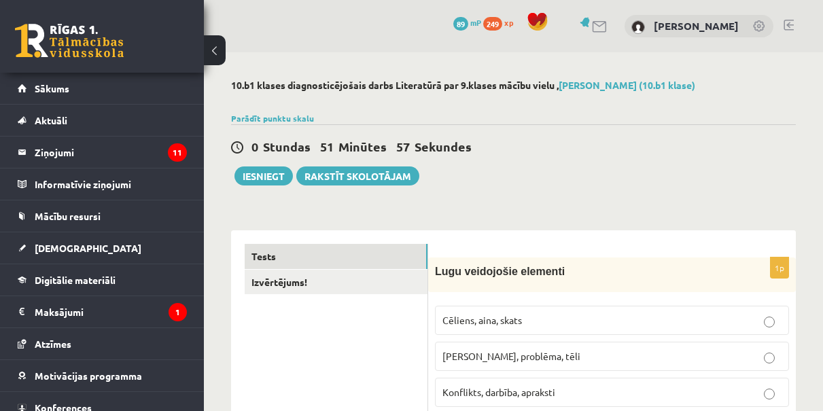
scroll to position [0, 0]
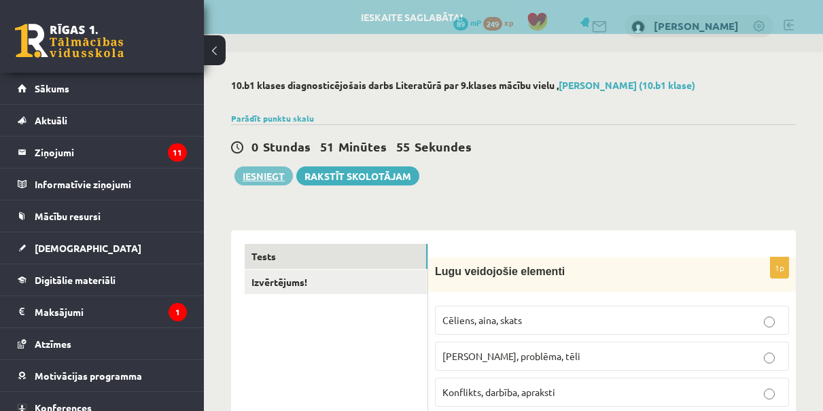
click at [270, 178] on button "Iesniegt" at bounding box center [263, 176] width 58 height 19
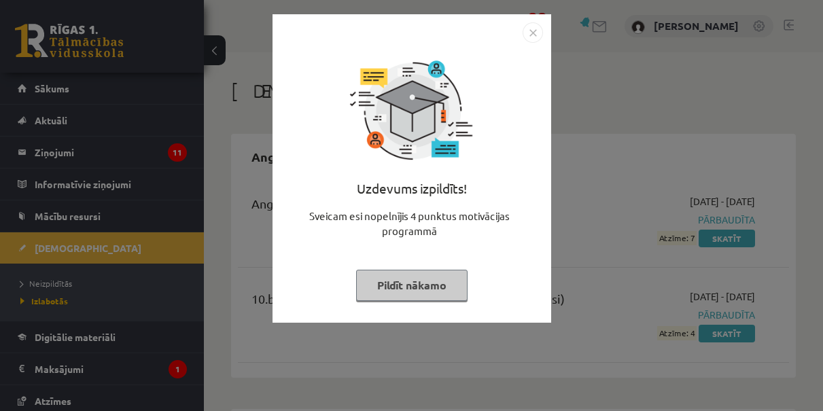
click at [537, 31] on img "Close" at bounding box center [533, 32] width 20 height 20
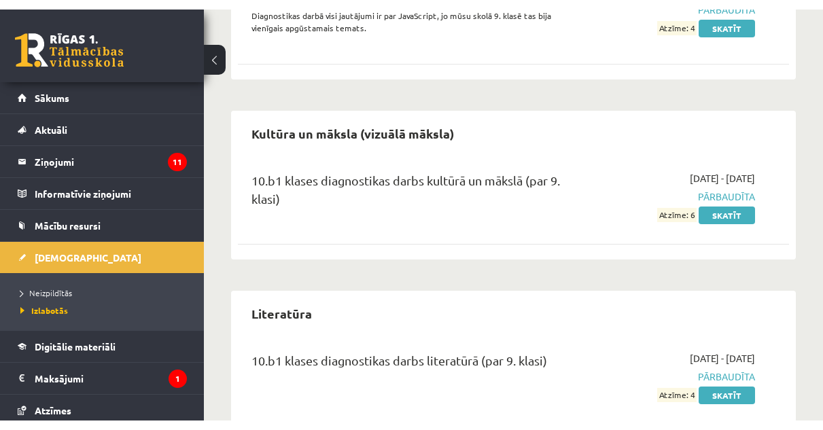
scroll to position [1151, 0]
